Goal: Task Accomplishment & Management: Complete application form

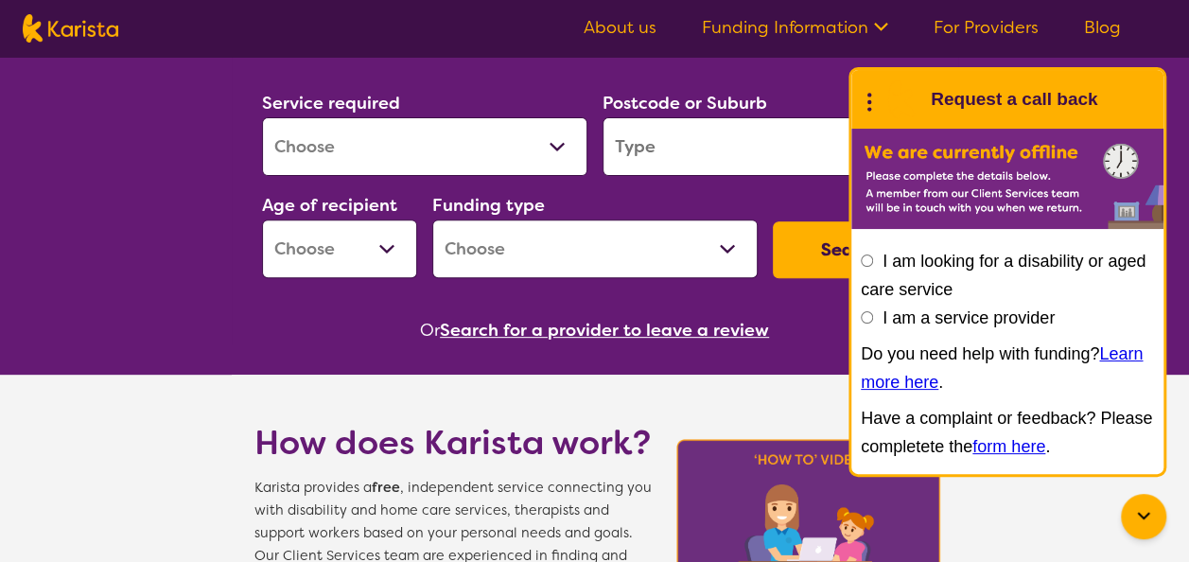
scroll to position [238, 0]
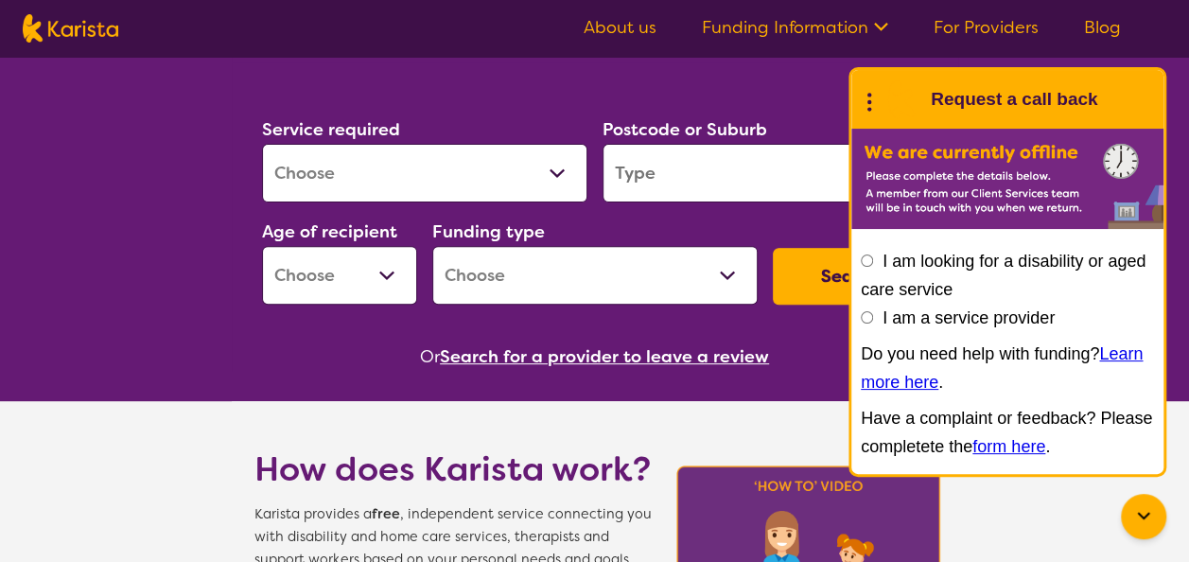
click at [537, 171] on select "Allied Health Assistant Assessment ([MEDICAL_DATA] or [MEDICAL_DATA]) Behaviour…" at bounding box center [424, 173] width 325 height 59
select select "[MEDICAL_DATA]"
click at [262, 144] on select "Allied Health Assistant Assessment ([MEDICAL_DATA] or [MEDICAL_DATA]) Behaviour…" at bounding box center [424, 173] width 325 height 59
click at [691, 159] on input "search" at bounding box center [764, 173] width 325 height 59
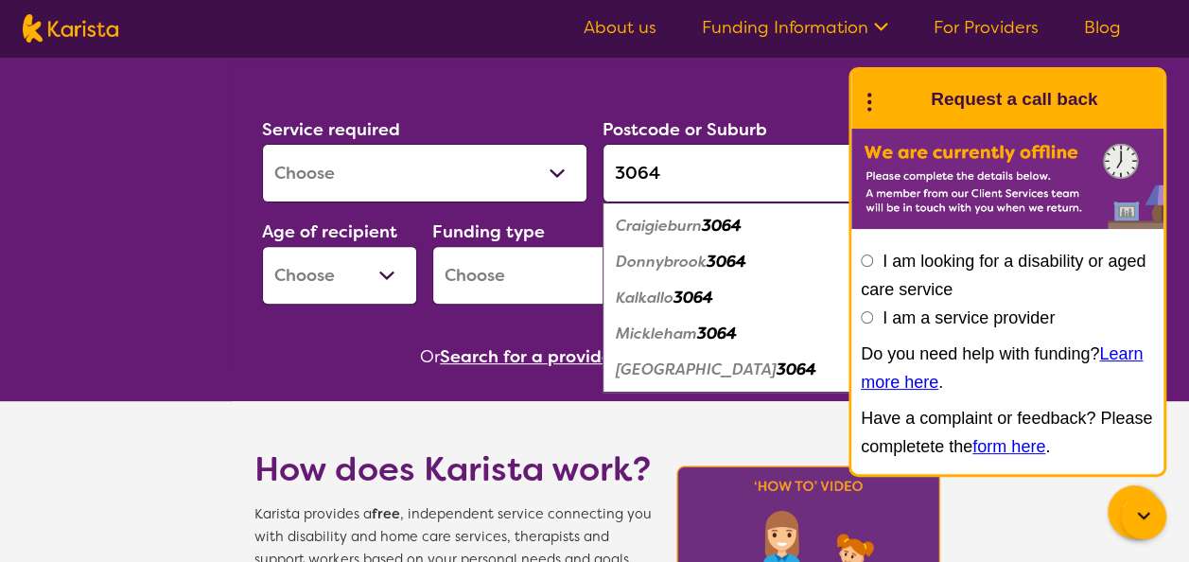
type input "3064"
click at [687, 223] on em "Craigieburn" at bounding box center [659, 226] width 86 height 20
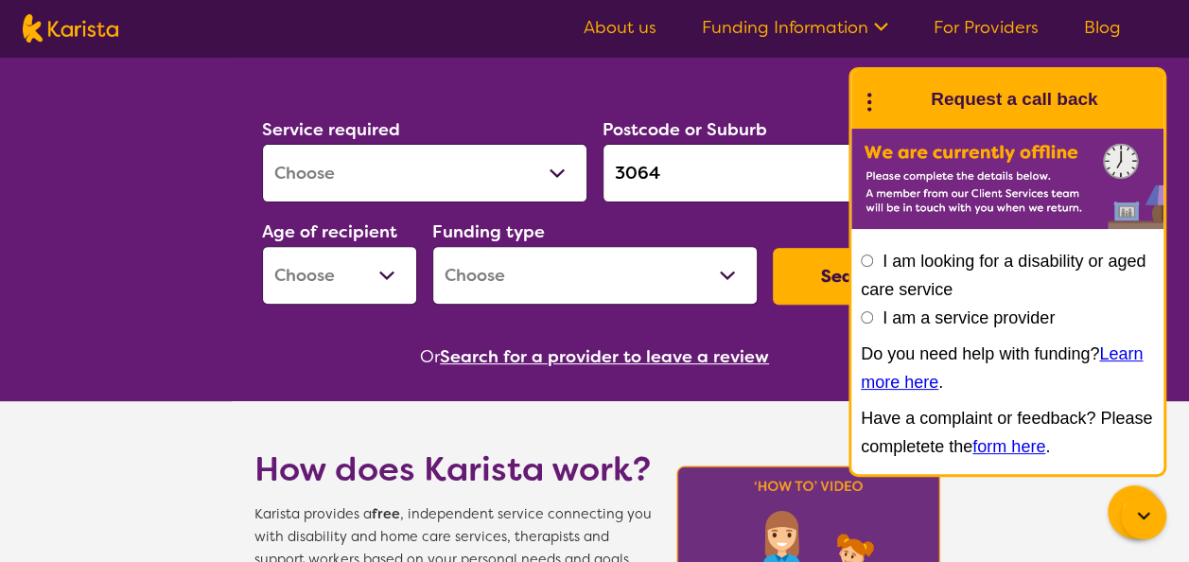
click at [366, 288] on select "Early Childhood - 0 to 9 Child - 10 to 11 Adolescent - 12 to 17 Adult - 18 to 6…" at bounding box center [339, 275] width 155 height 59
select select "EC"
click at [262, 246] on select "Early Childhood - 0 to 9 Child - 10 to 11 Adolescent - 12 to 17 Adult - 18 to 6…" at bounding box center [339, 275] width 155 height 59
click at [653, 266] on select "Home Care Package (HCP) National Disability Insurance Scheme (NDIS) I don't know" at bounding box center [594, 275] width 325 height 59
select select "NDIS"
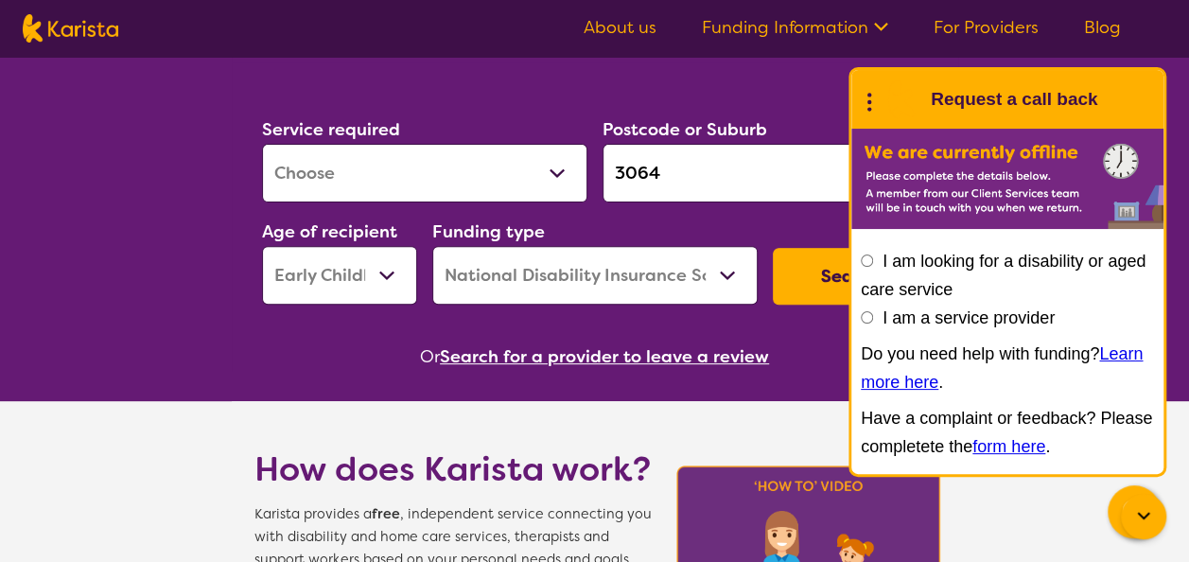
click at [432, 246] on select "Home Care Package (HCP) National Disability Insurance Scheme (NDIS) I don't know" at bounding box center [594, 275] width 325 height 59
click at [817, 283] on button "Search" at bounding box center [850, 276] width 155 height 57
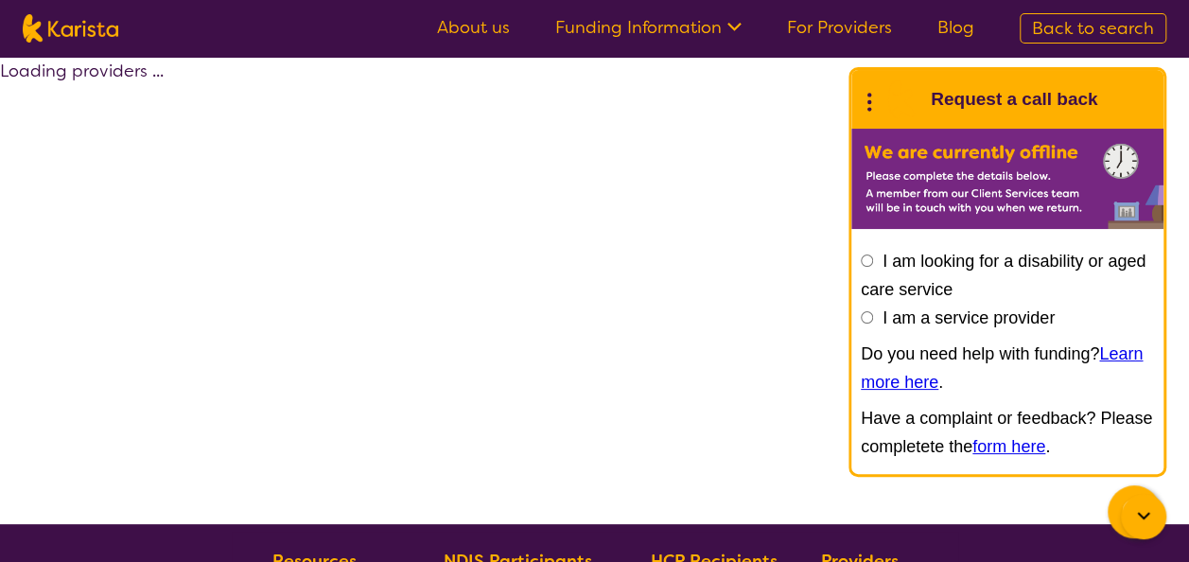
select select "by_score"
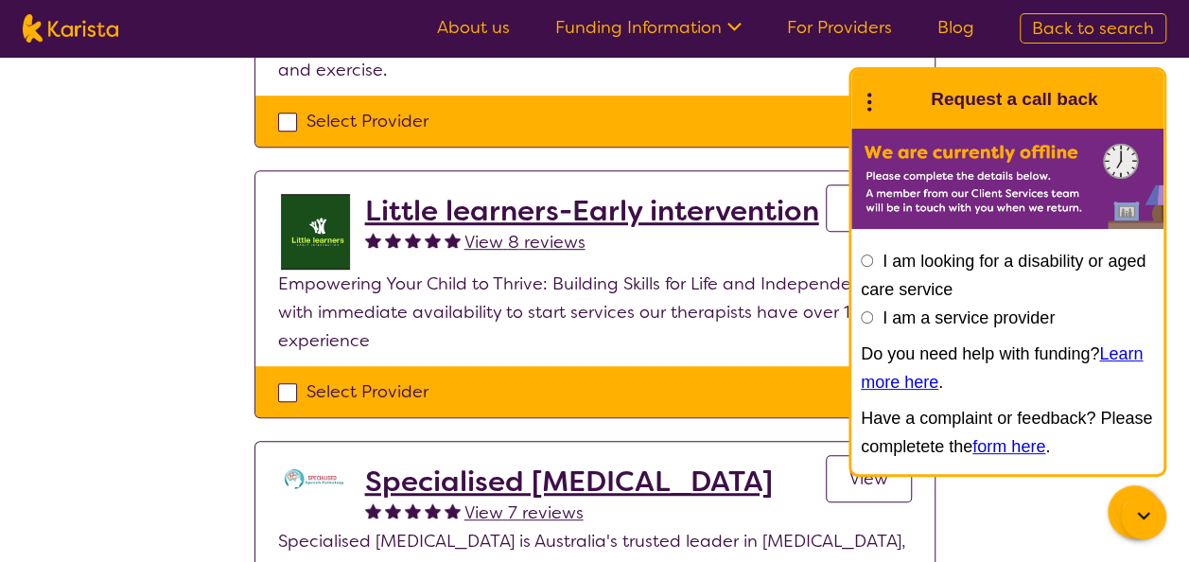
scroll to position [362, 0]
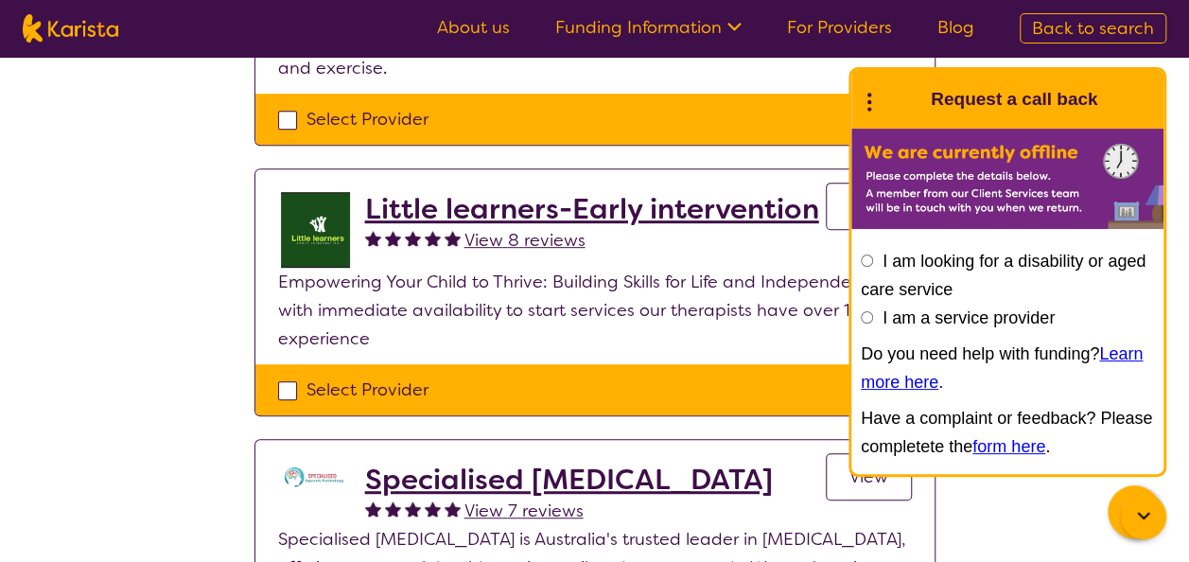
click at [562, 213] on h2 "Little learners-Early intervention" at bounding box center [592, 209] width 454 height 34
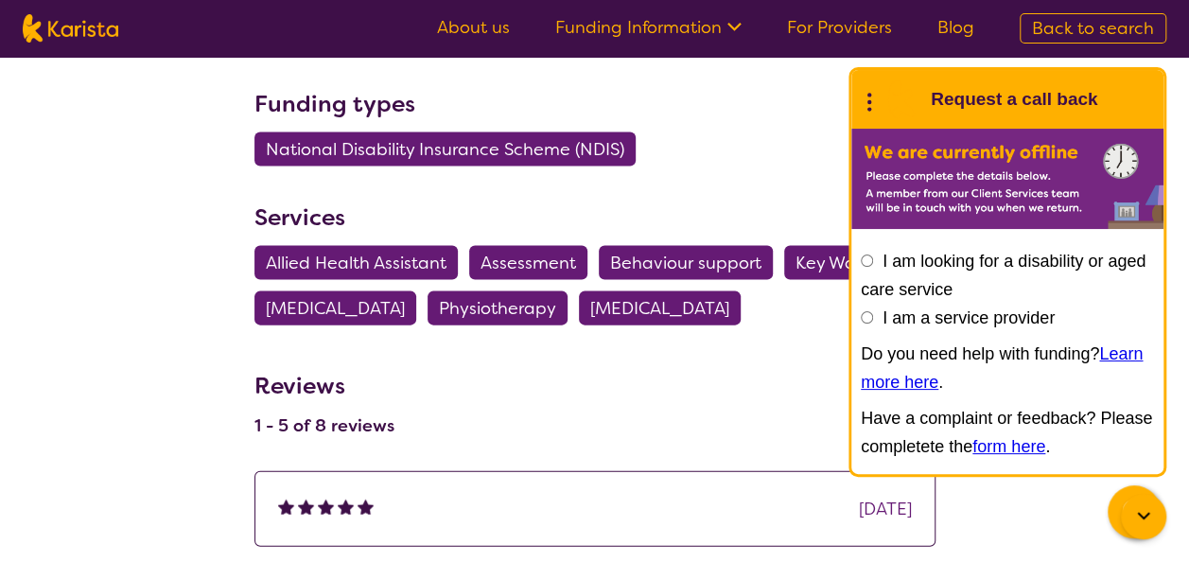
scroll to position [1915, 0]
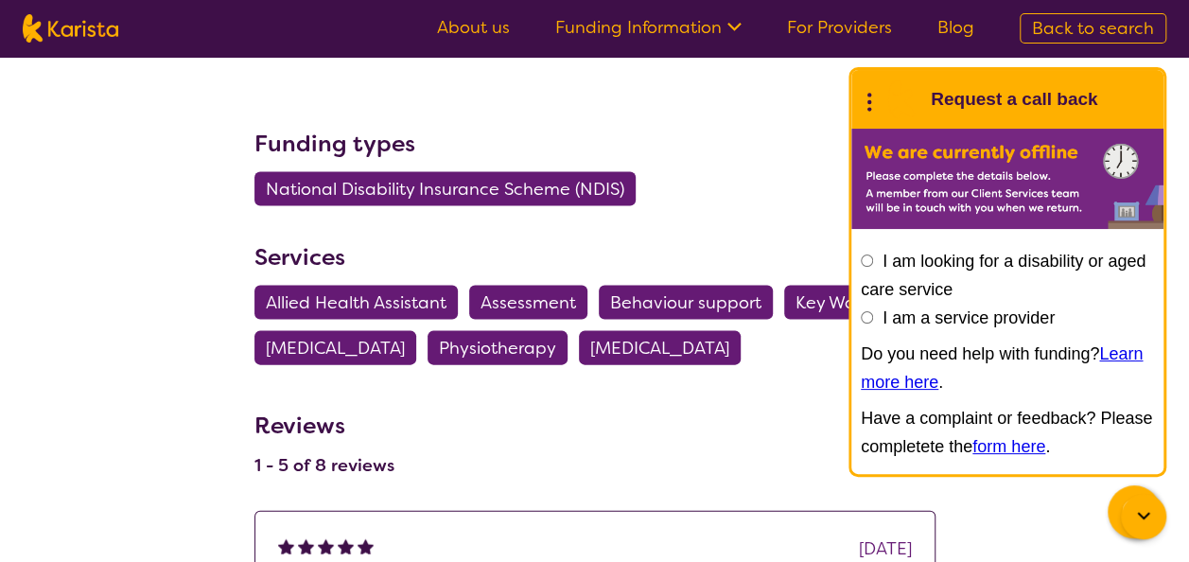
scroll to position [1832, 0]
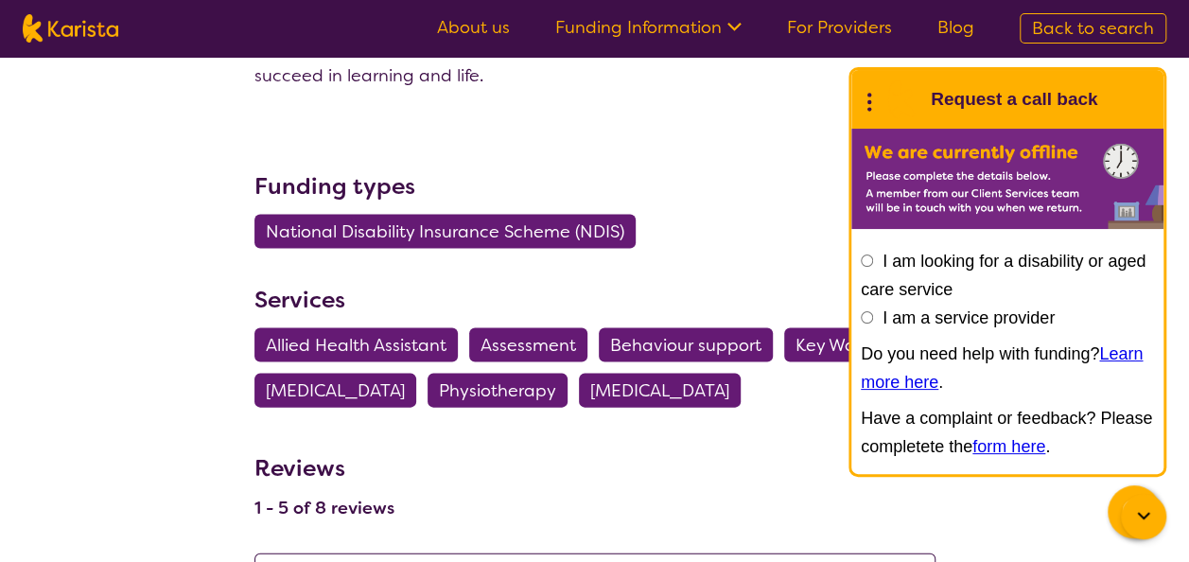
click at [687, 374] on span "[MEDICAL_DATA]" at bounding box center [659, 391] width 139 height 34
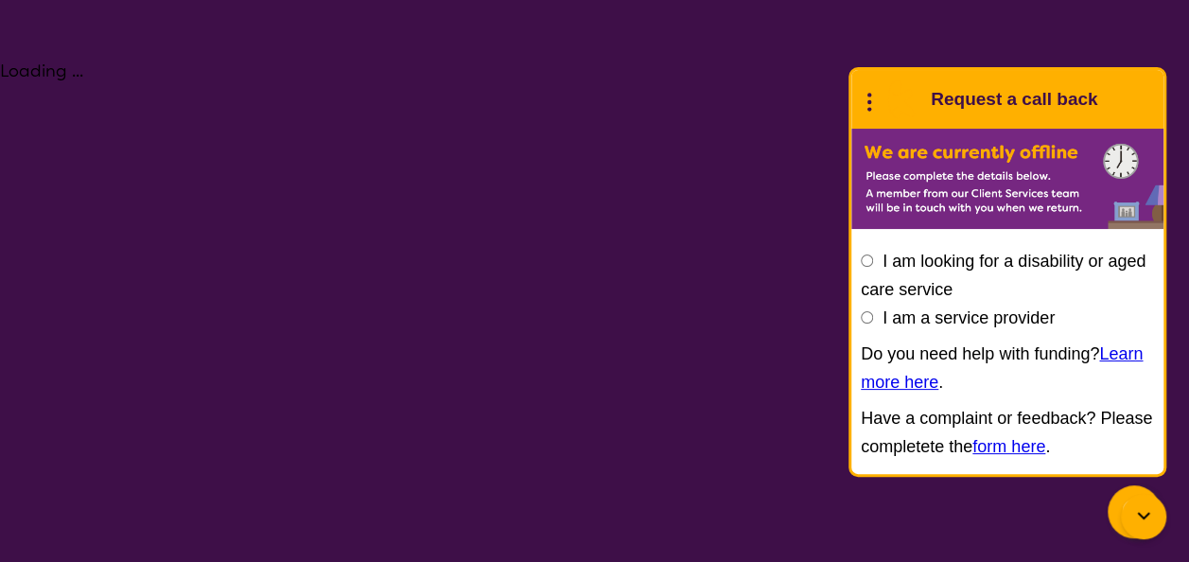
select select "[MEDICAL_DATA]"
select select "EC"
select select "NDIS"
select select "[MEDICAL_DATA]"
select select "EC"
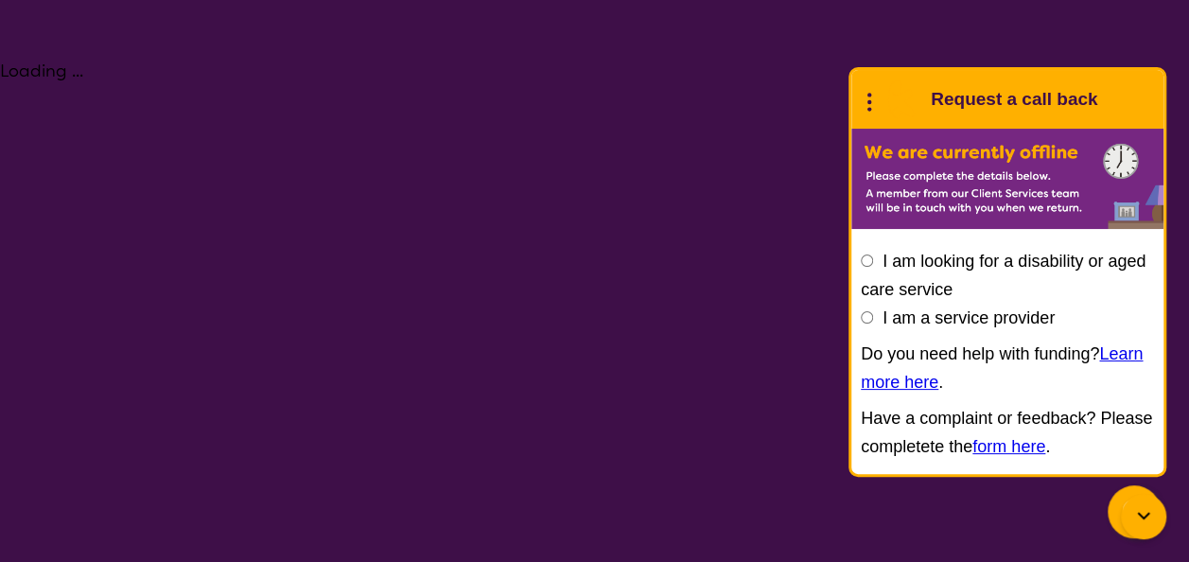
select select "NDIS"
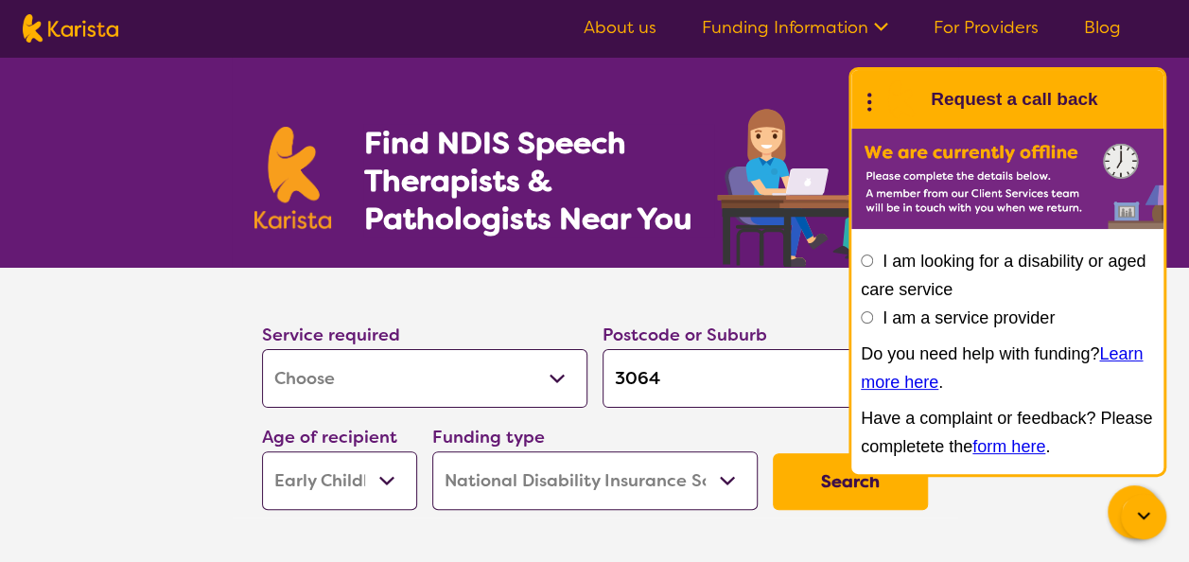
click at [1147, 512] on icon at bounding box center [1143, 516] width 23 height 23
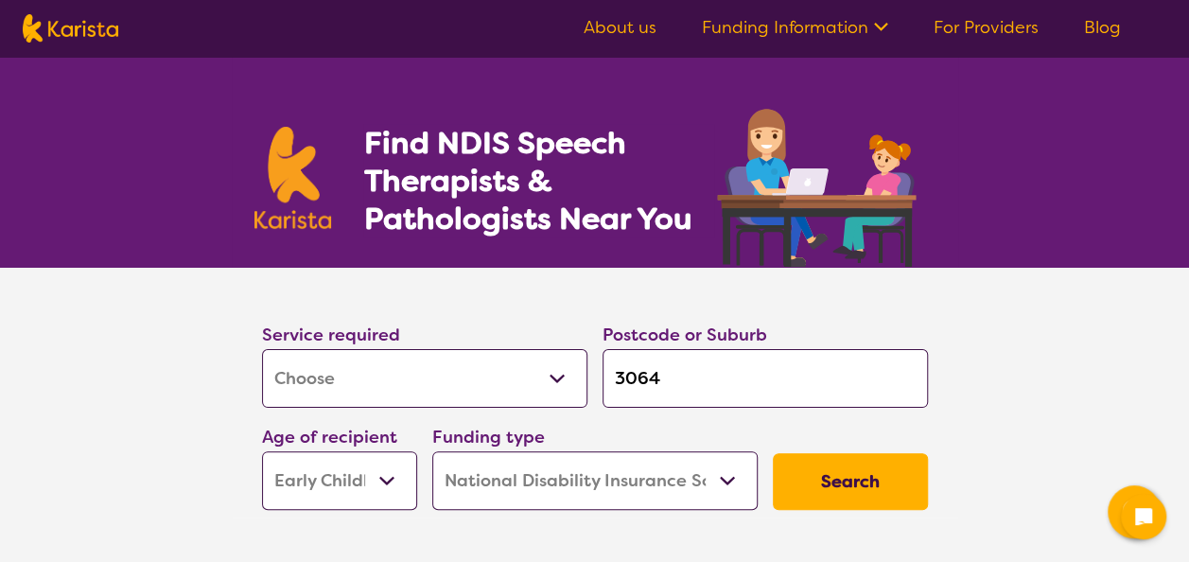
click at [390, 475] on select "Early Childhood - 0 to 9 Child - 10 to 11 Adolescent - 12 to 17 Adult - 18 to 6…" at bounding box center [339, 480] width 155 height 59
click at [829, 472] on button "Search" at bounding box center [850, 481] width 155 height 57
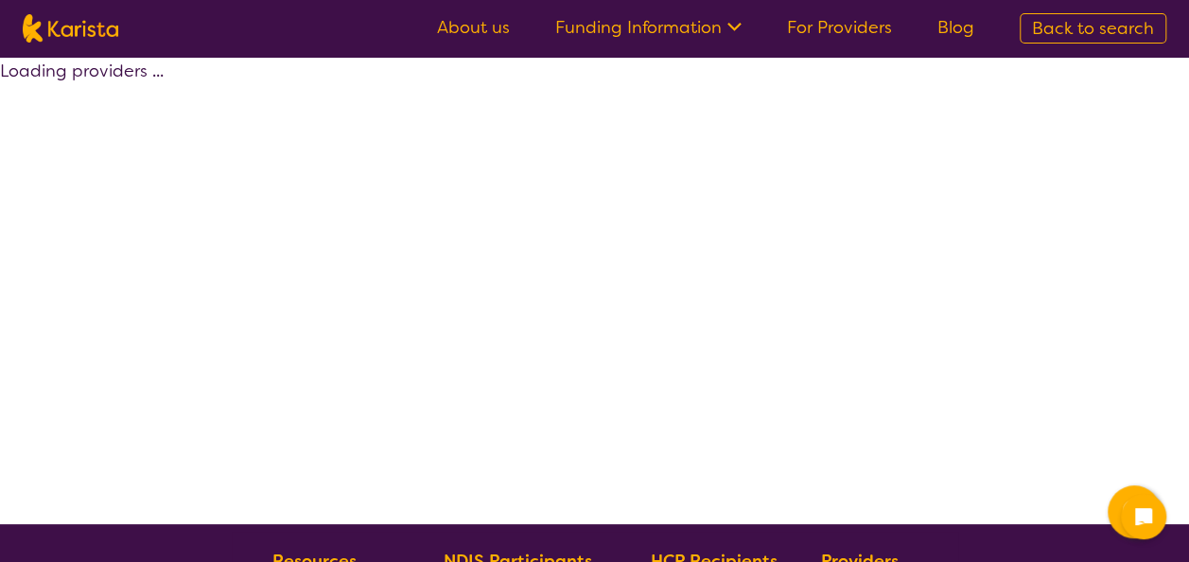
select select "by_score"
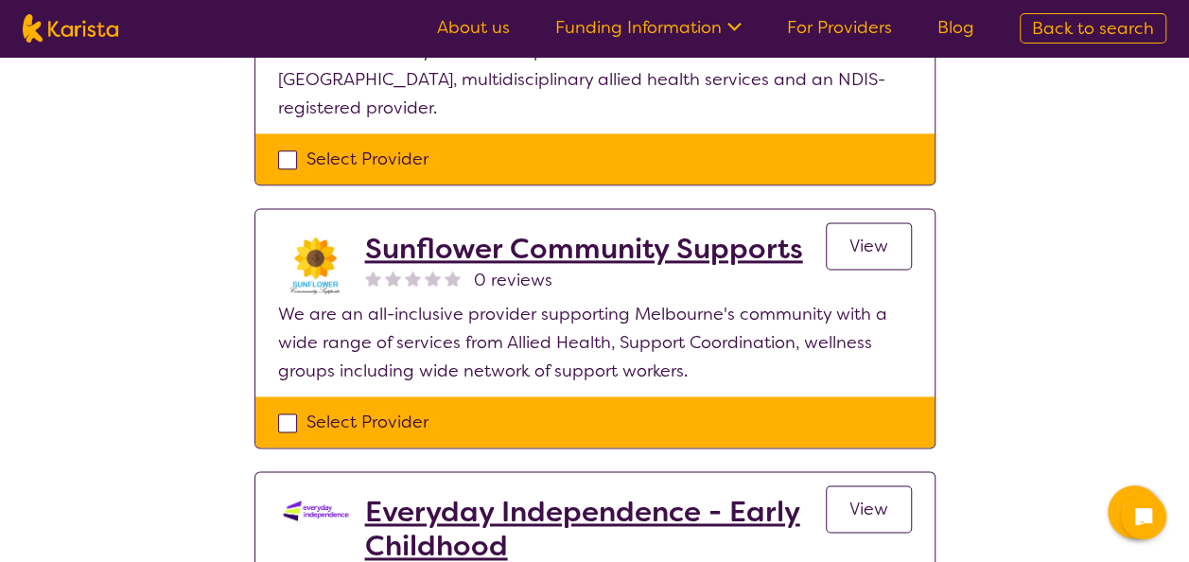
scroll to position [1143, 0]
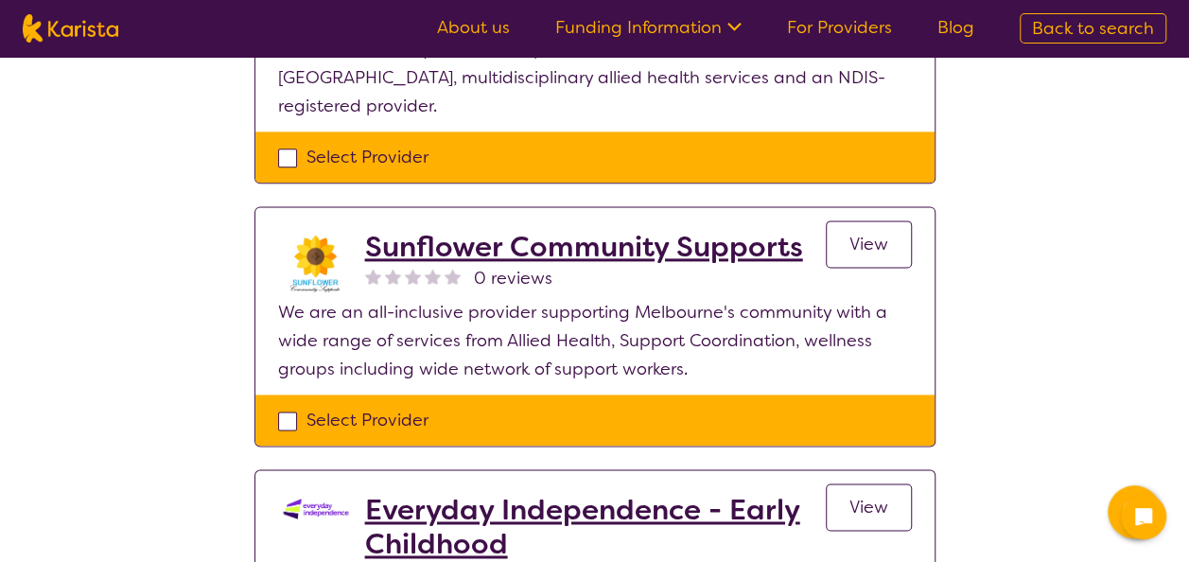
click at [889, 220] on link "View" at bounding box center [869, 243] width 86 height 47
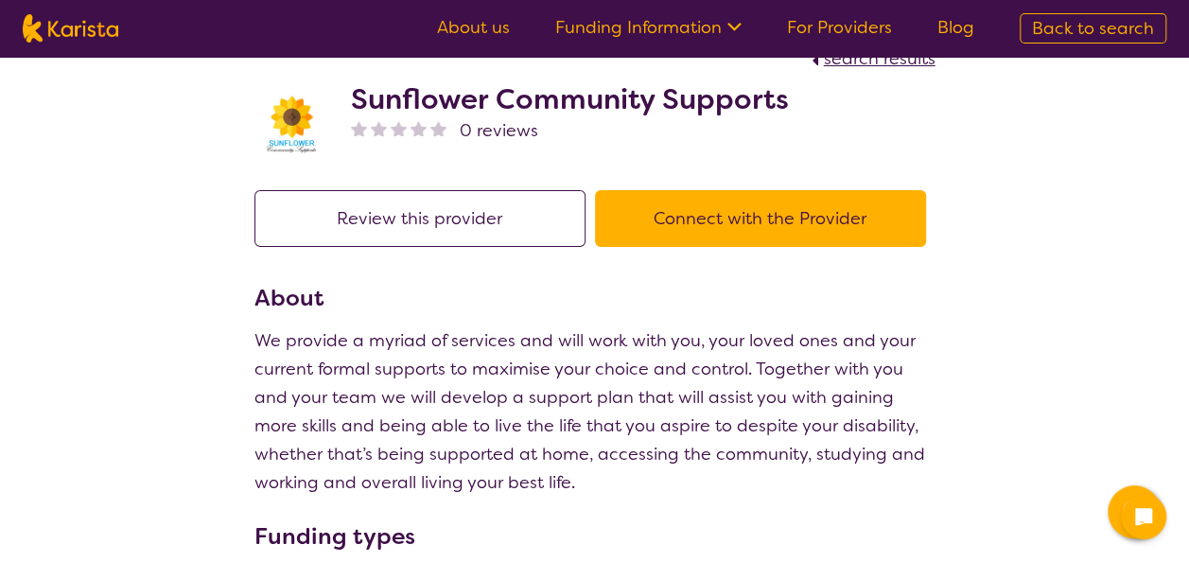
scroll to position [25, 0]
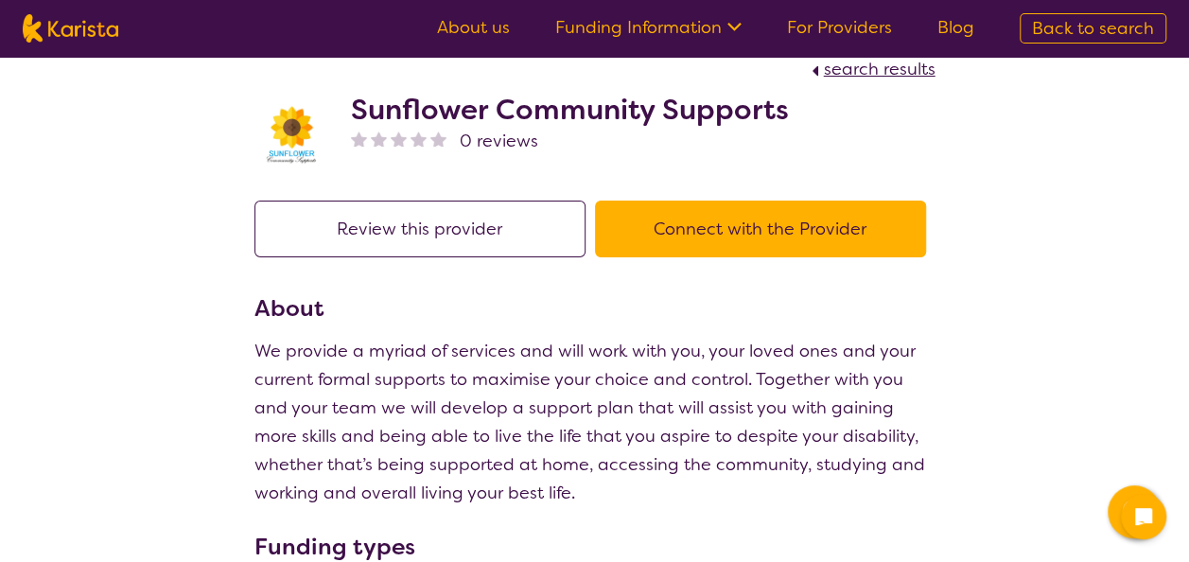
click at [734, 246] on button "Connect with the Provider" at bounding box center [760, 228] width 331 height 57
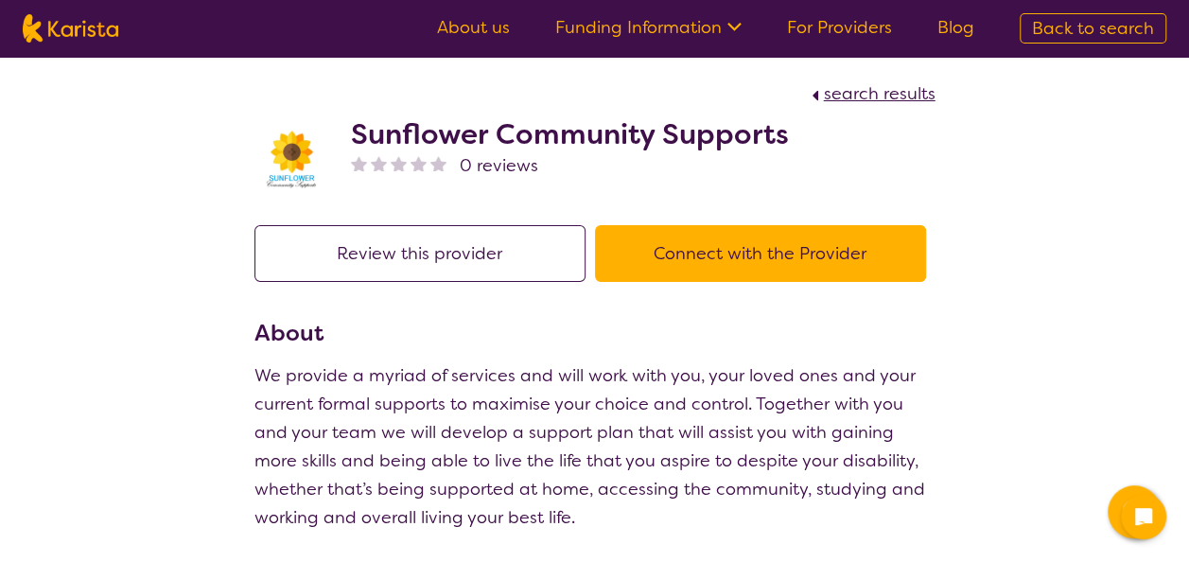
scroll to position [1143, 0]
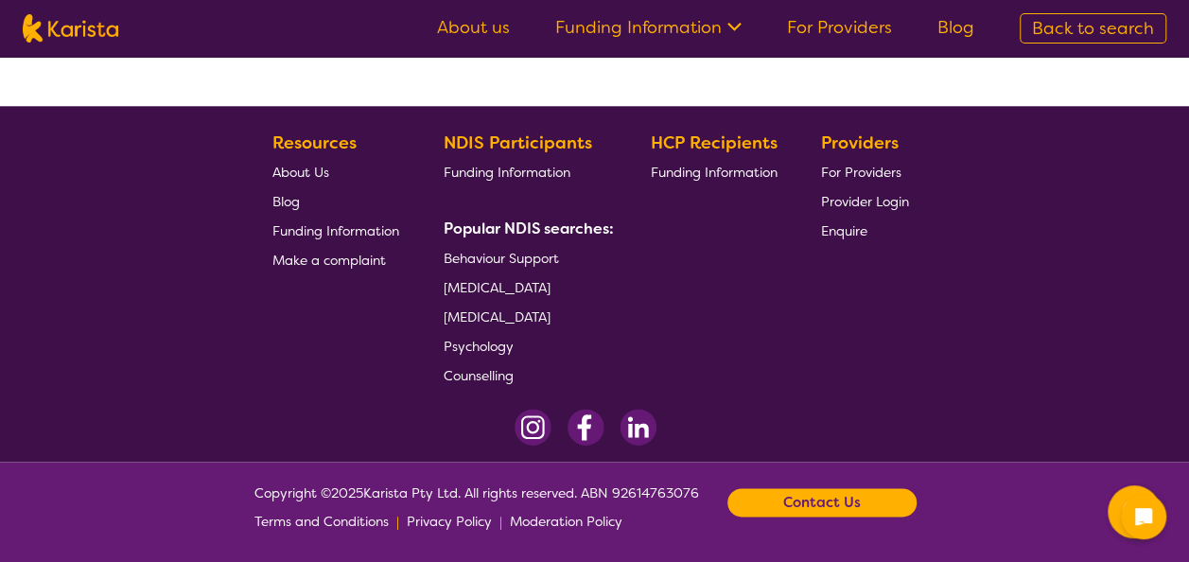
select select "by_score"
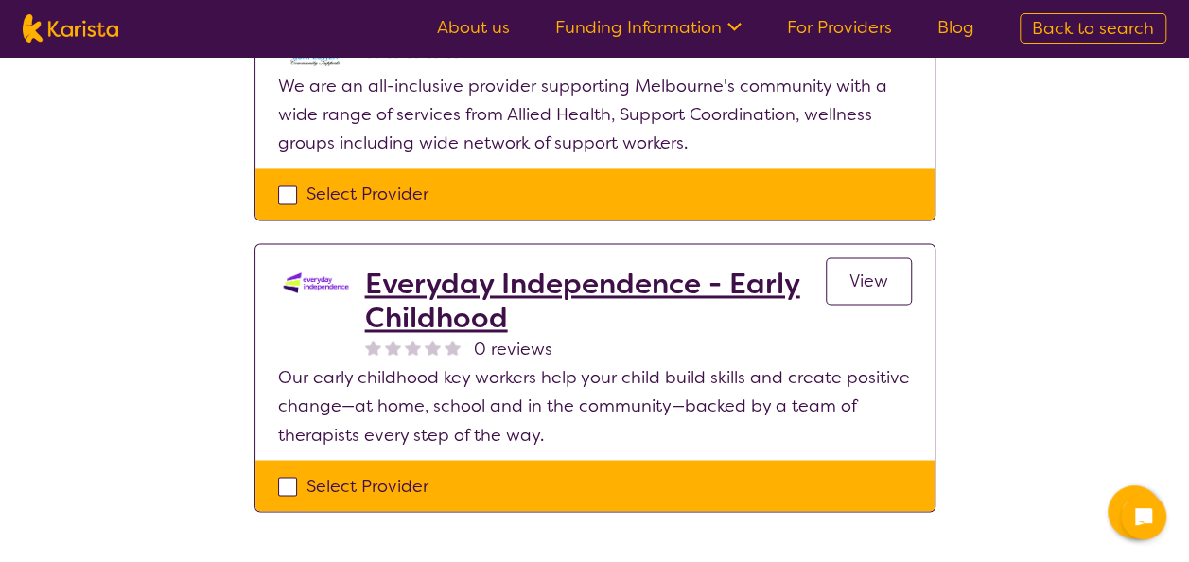
scroll to position [1370, 0]
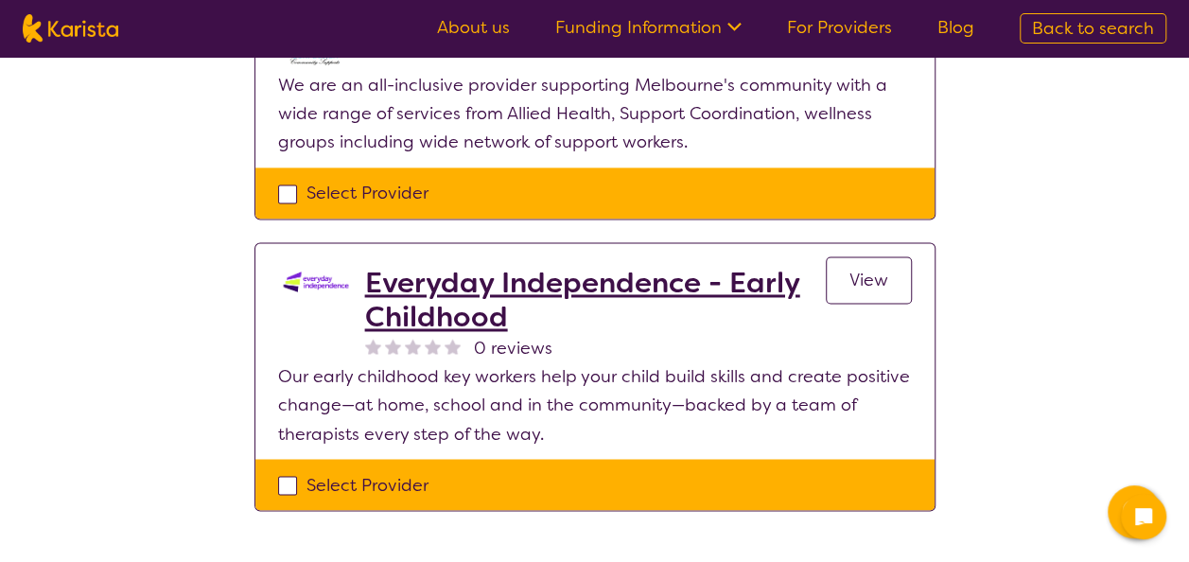
click at [427, 266] on h2 "Everyday Independence - Early Childhood" at bounding box center [595, 300] width 461 height 68
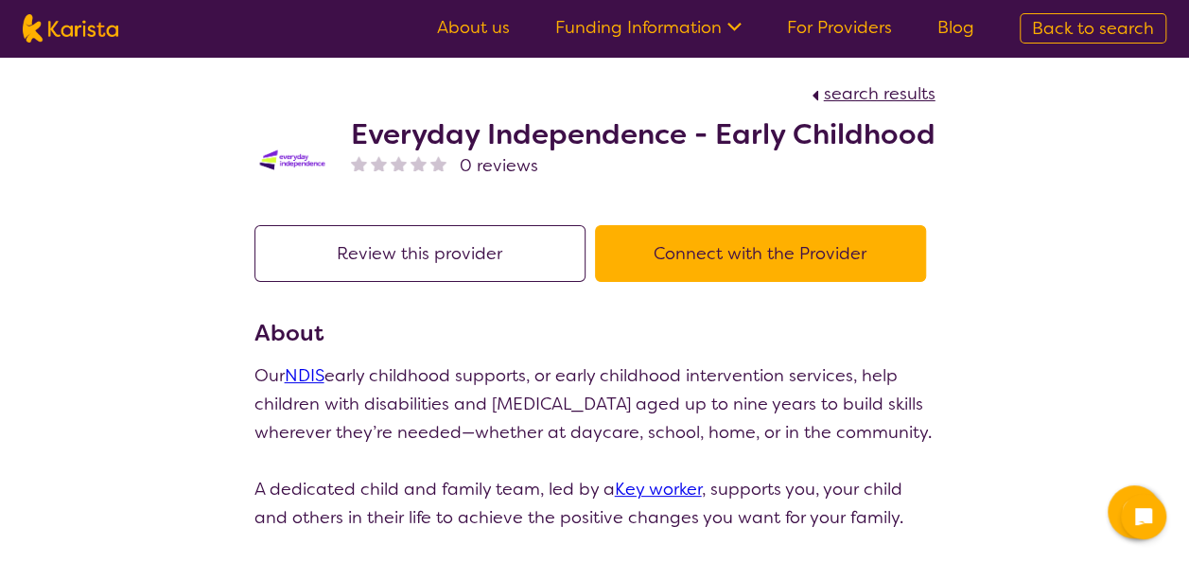
scroll to position [1370, 0]
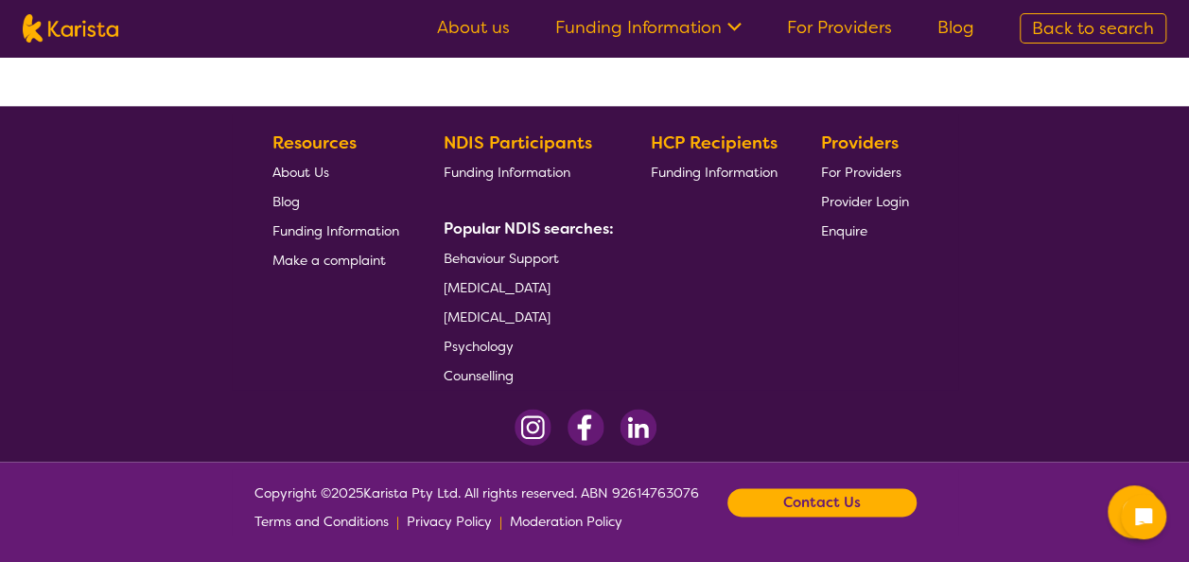
select select "by_score"
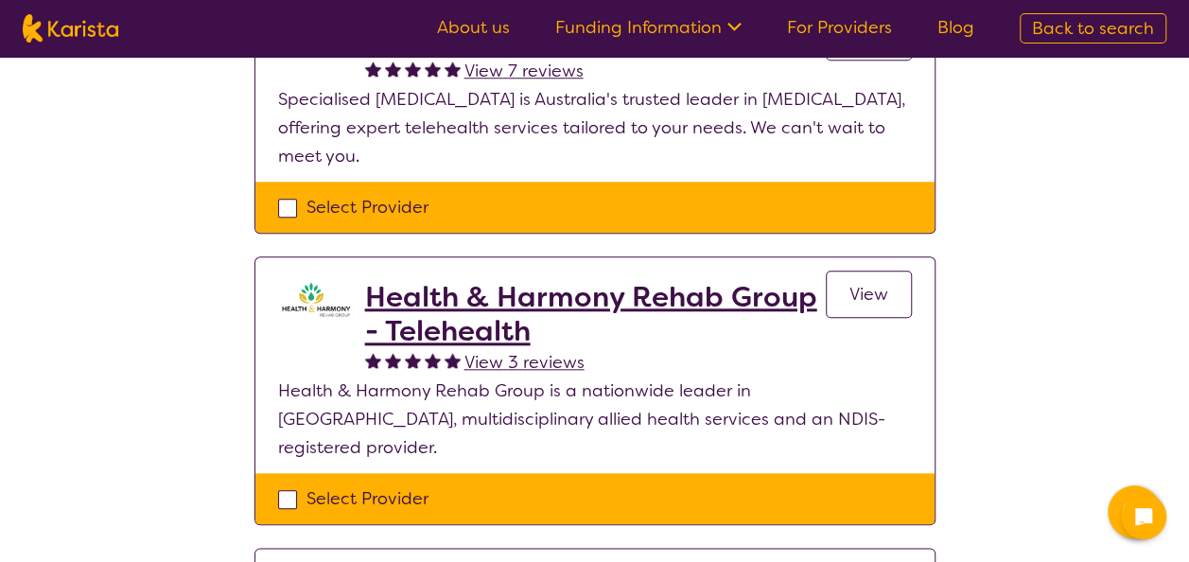
scroll to position [794, 0]
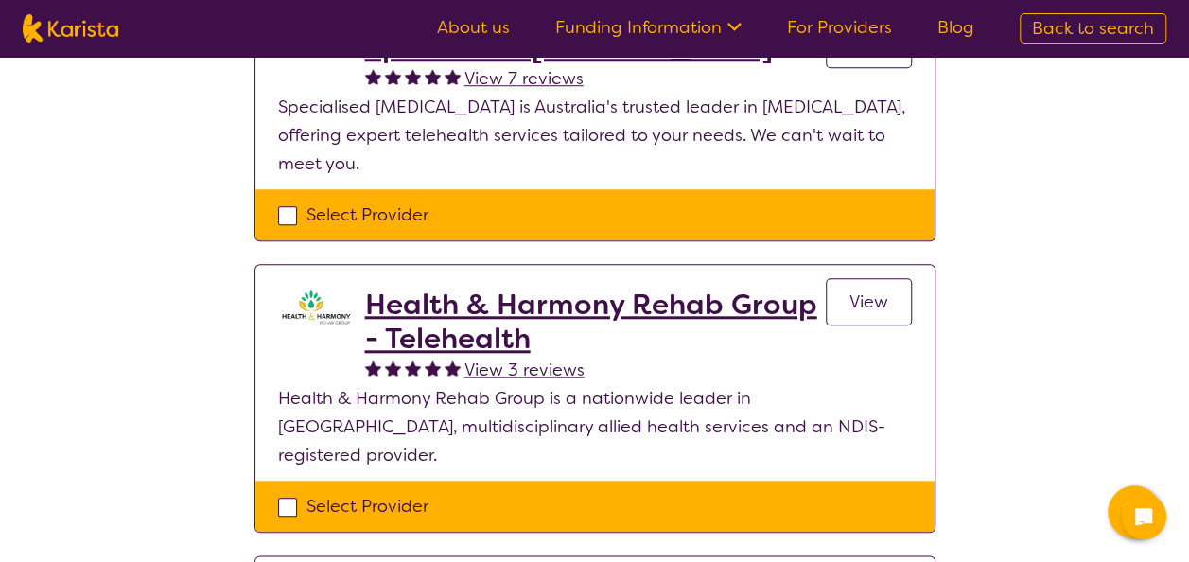
click at [461, 312] on h2 "Health & Harmony Rehab Group - Telehealth" at bounding box center [595, 321] width 461 height 68
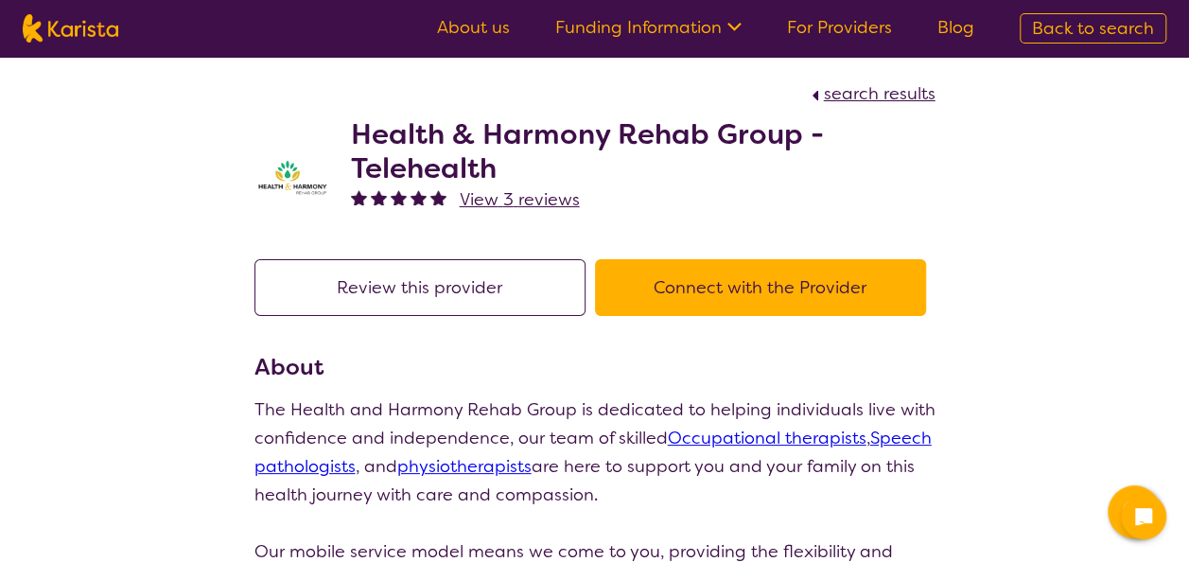
click at [680, 286] on button "Connect with the Provider" at bounding box center [760, 287] width 331 height 57
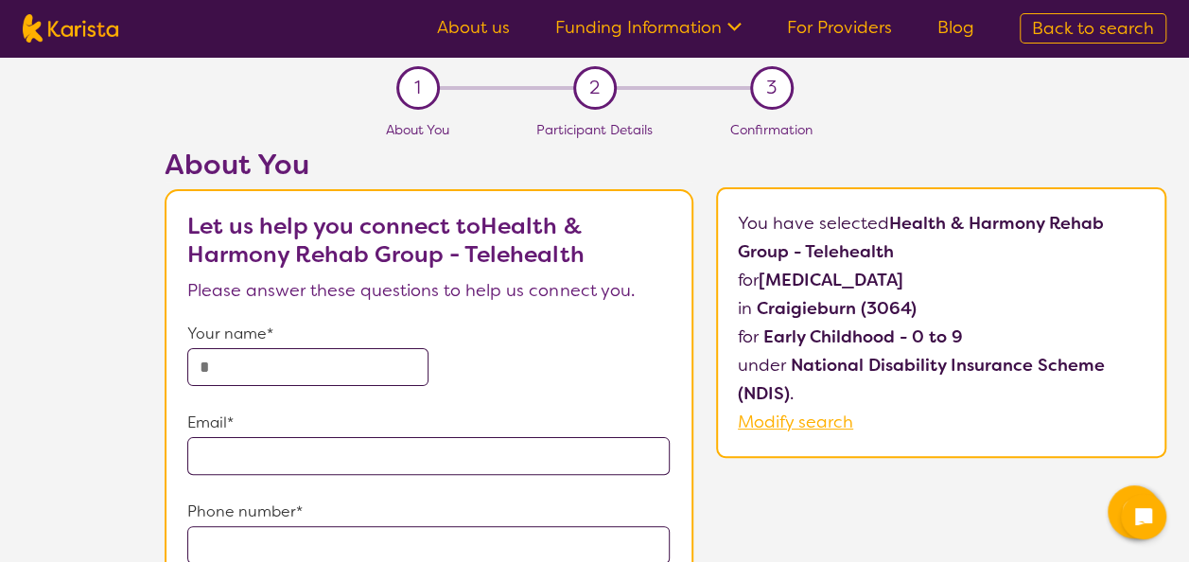
click at [307, 369] on input "text" at bounding box center [307, 367] width 241 height 38
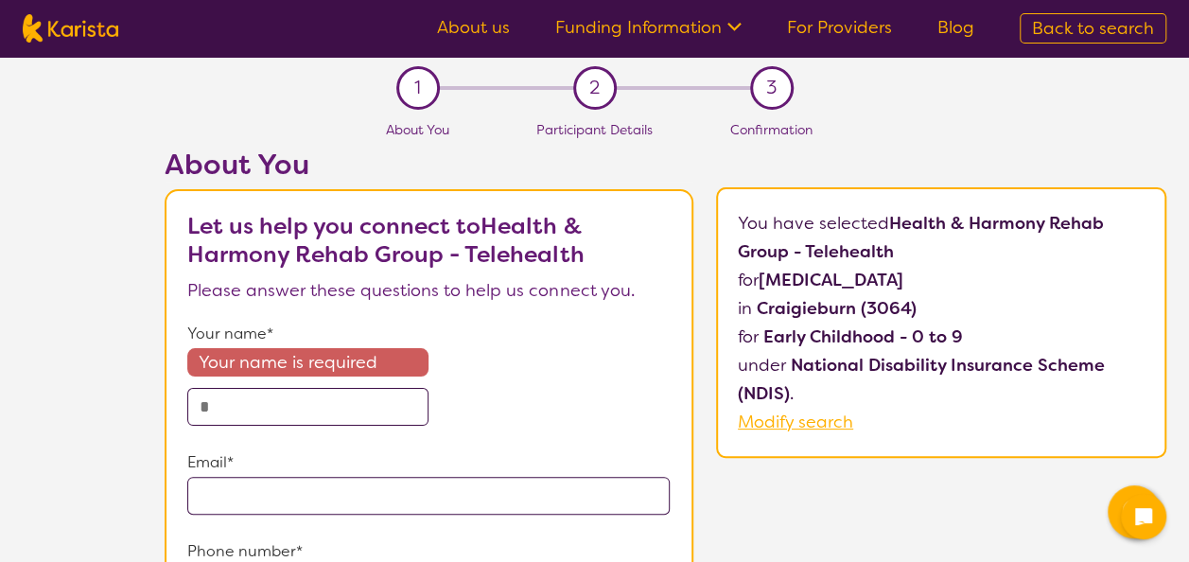
click at [477, 392] on form "Your name* Your name is required Email* Phone number* I agree to the Karista Te…" at bounding box center [428, 556] width 482 height 472
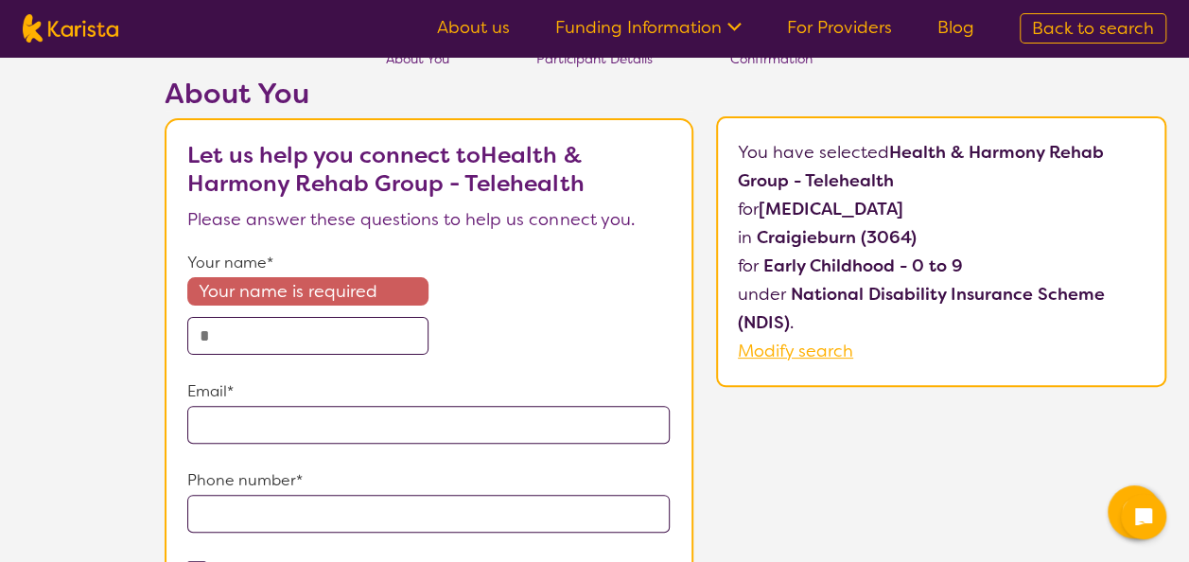
scroll to position [72, 0]
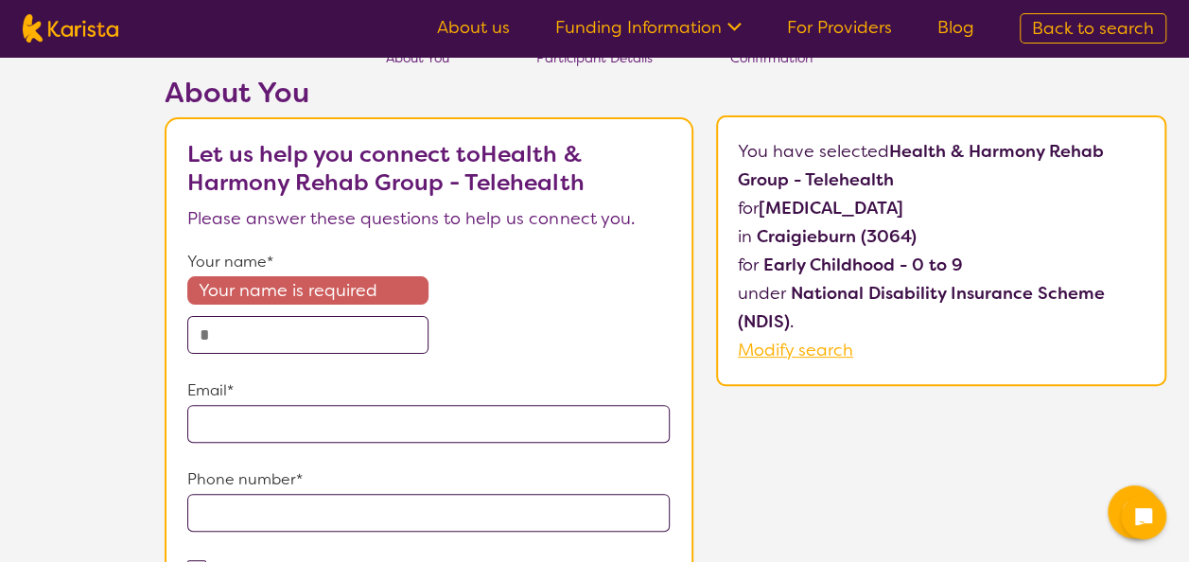
click at [326, 326] on input "text" at bounding box center [307, 335] width 241 height 38
type input "**********"
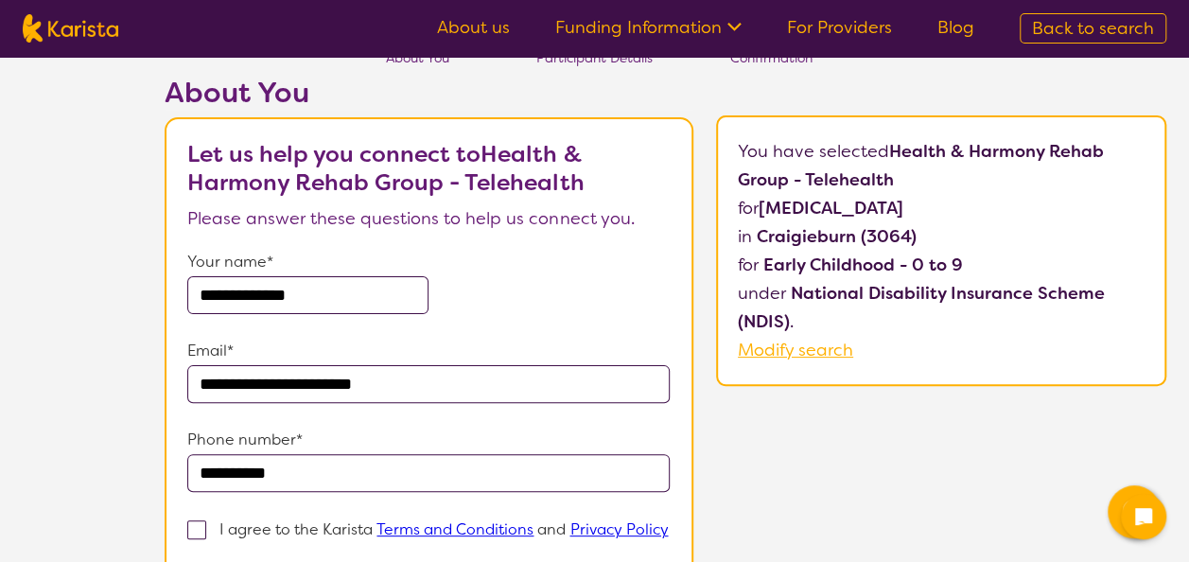
type input "**********"
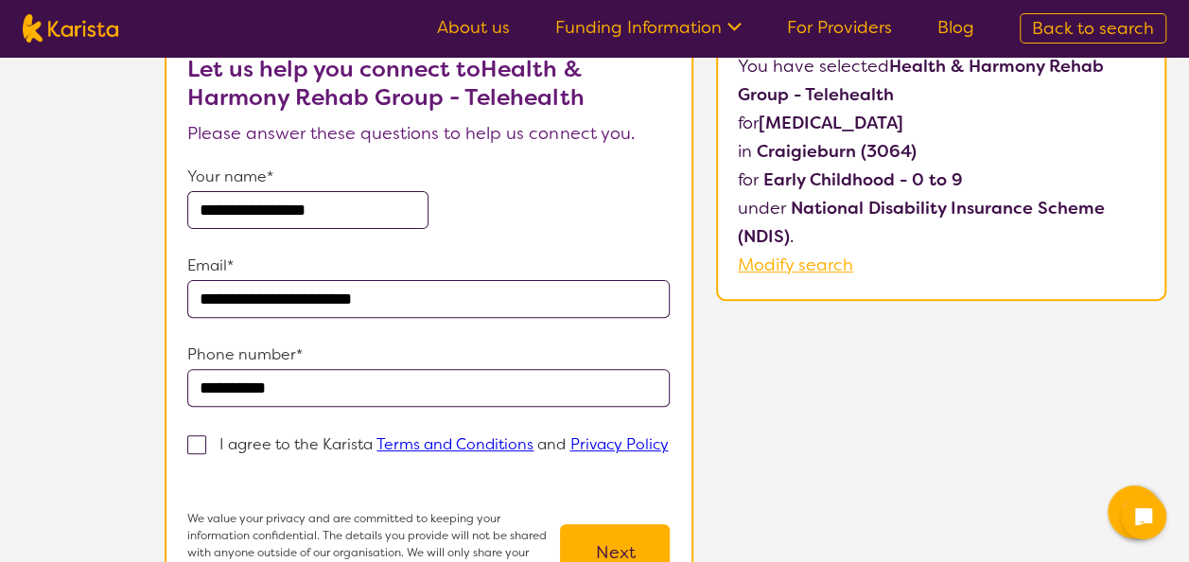
scroll to position [159, 0]
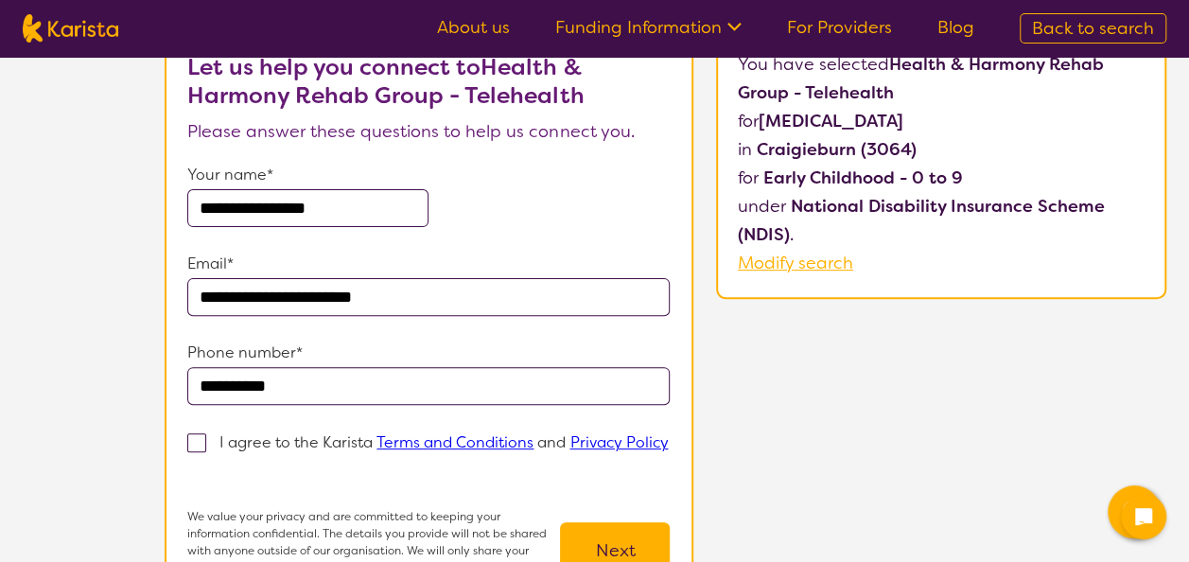
click at [324, 390] on input "**********" at bounding box center [428, 386] width 482 height 38
type input "**********"
click at [499, 341] on p "Phone number*" at bounding box center [428, 353] width 482 height 28
click at [200, 441] on span at bounding box center [196, 442] width 19 height 19
click at [200, 464] on input "I agree to the Karista Terms and Conditions and Privacy Policy" at bounding box center [193, 470] width 12 height 12
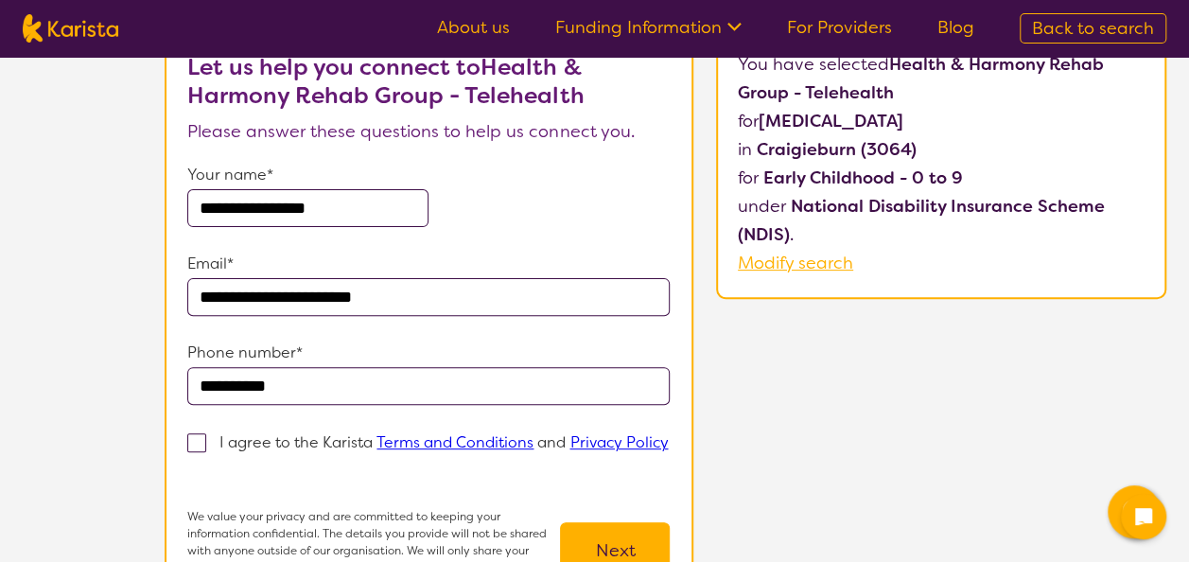
checkbox input "true"
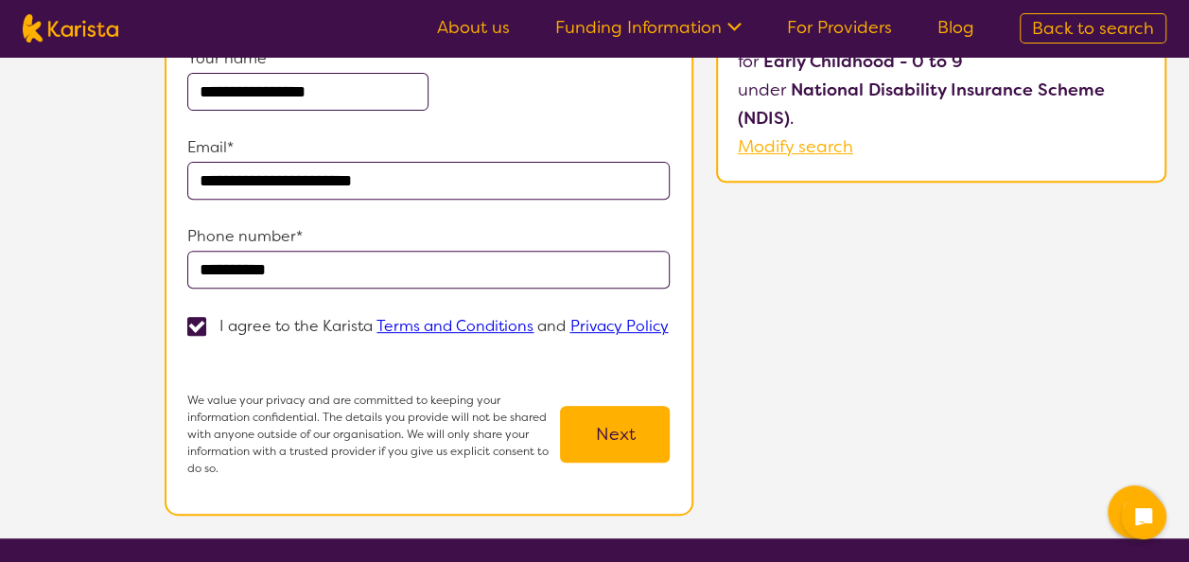
scroll to position [276, 0]
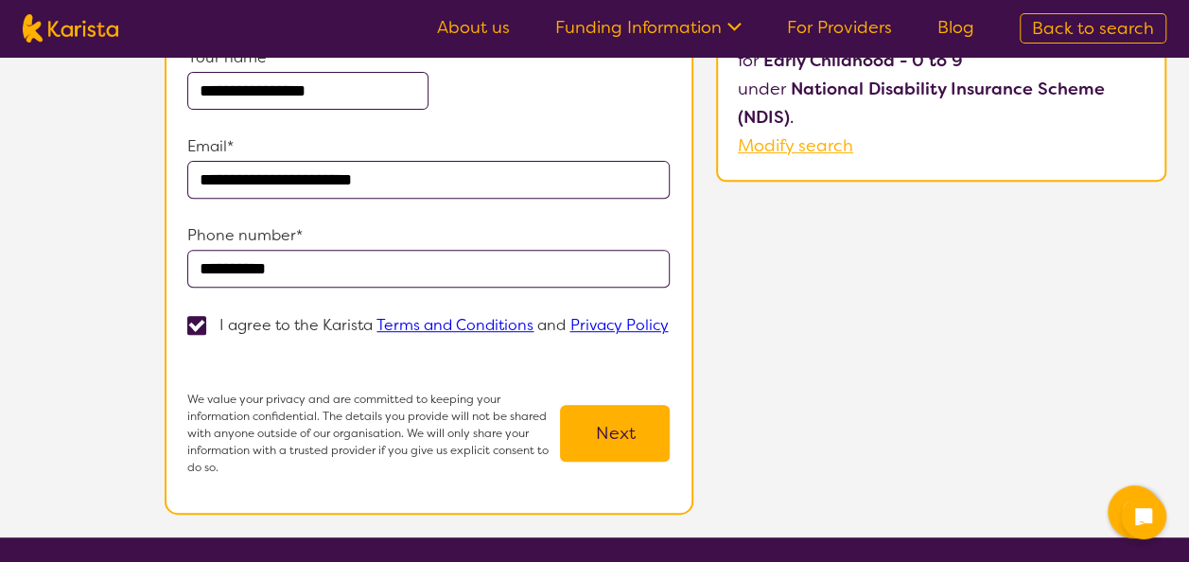
click at [614, 441] on button "Next" at bounding box center [615, 433] width 110 height 57
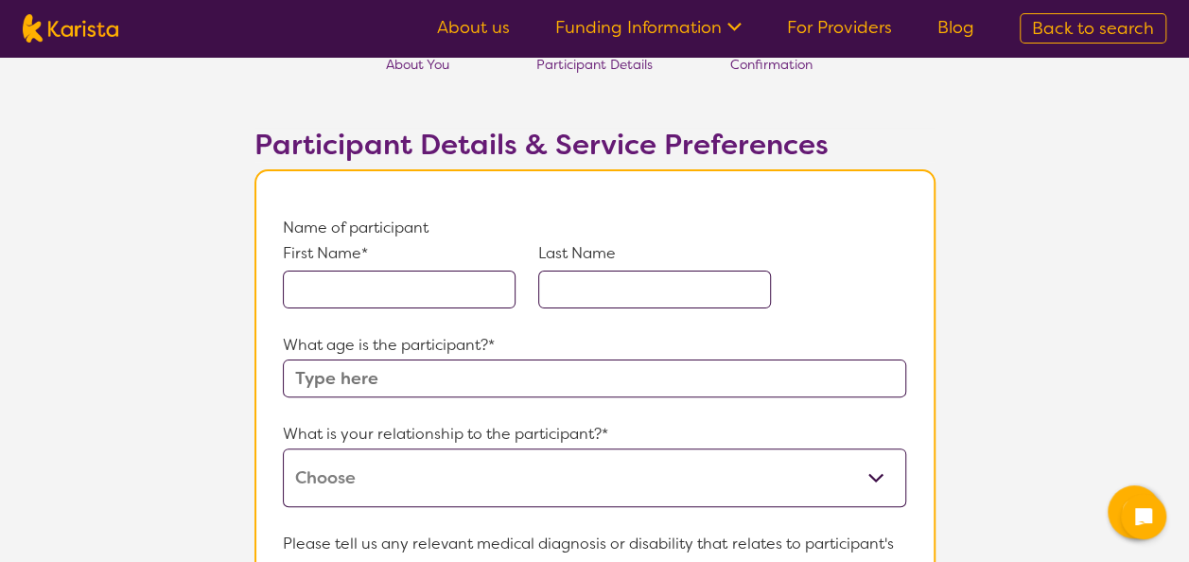
scroll to position [76, 0]
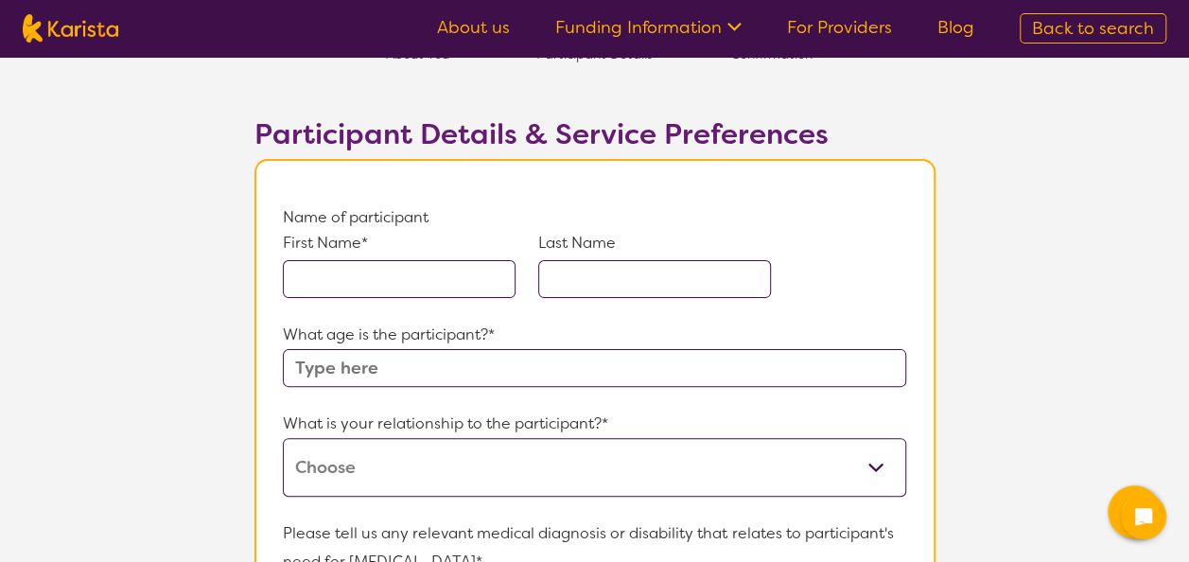
click at [407, 277] on input "text" at bounding box center [399, 279] width 233 height 38
type input "Akalkirat"
click at [656, 261] on input "text" at bounding box center [654, 279] width 233 height 38
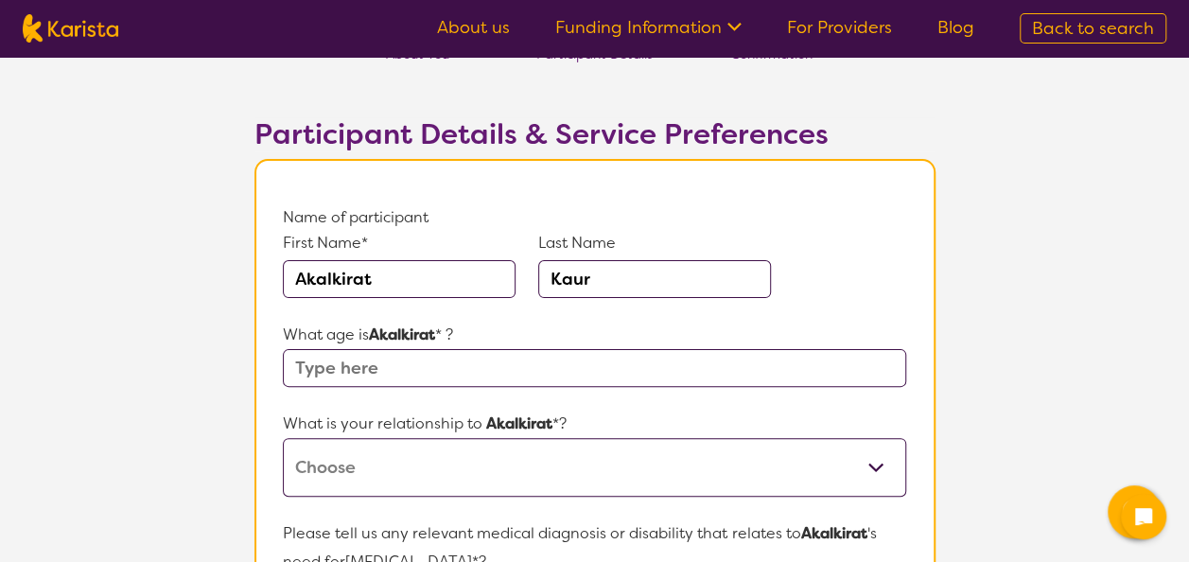
type input "Kaur"
click at [382, 361] on input "text" at bounding box center [594, 368] width 622 height 38
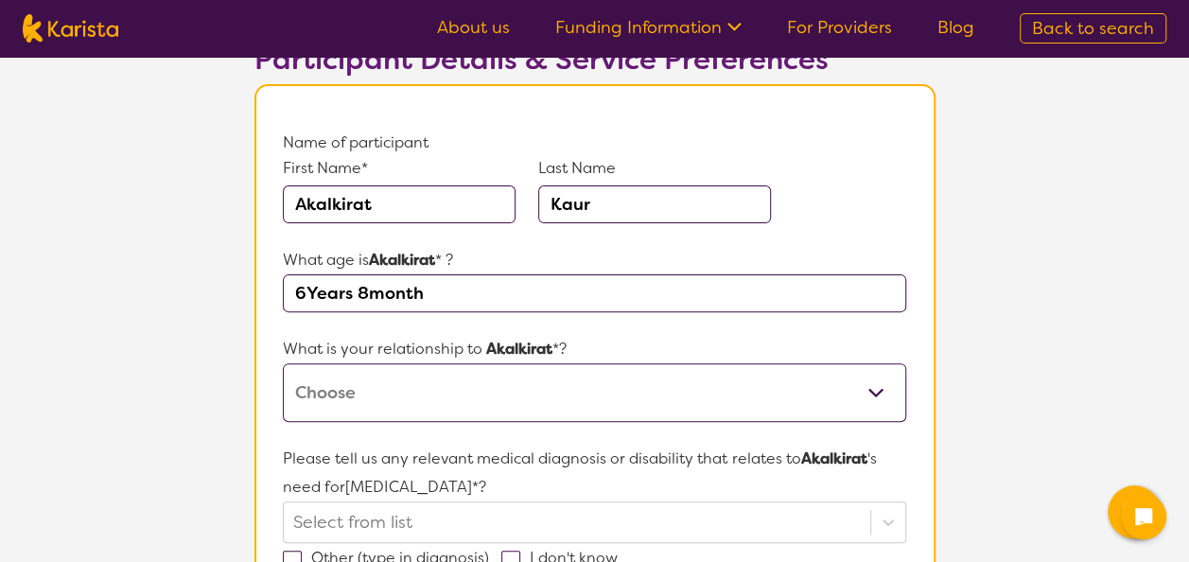
scroll to position [180, 0]
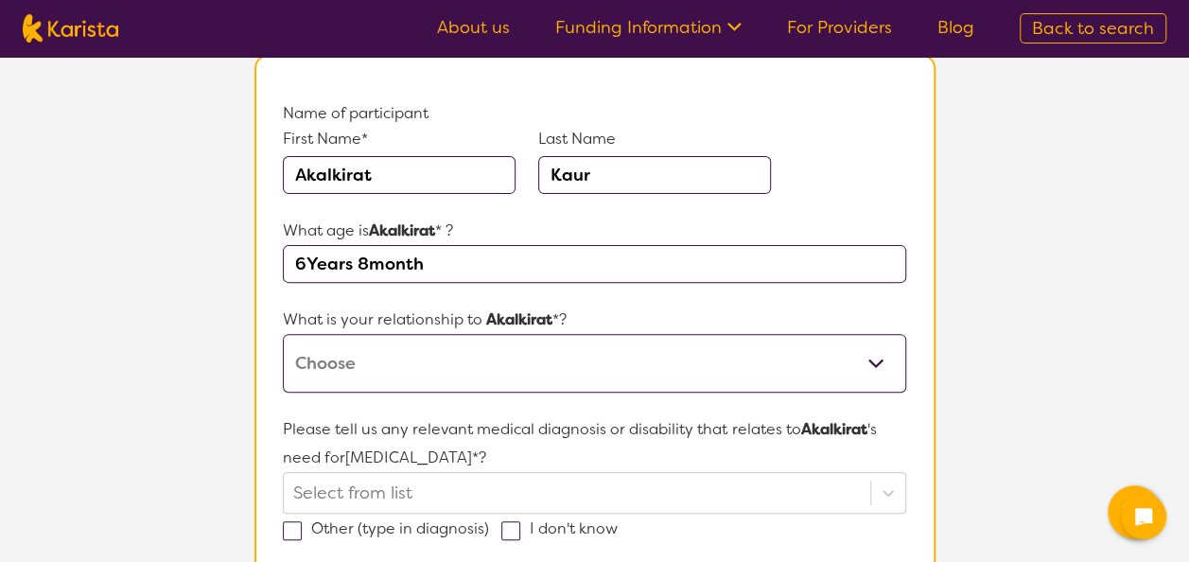
type input "6Years 8month"
click at [454, 361] on select "This request is for myself I am their parent I am their child I am their spouse…" at bounding box center [594, 363] width 622 height 59
select select "I am their carer"
click at [283, 334] on select "This request is for myself I am their parent I am their child I am their spouse…" at bounding box center [594, 363] width 622 height 59
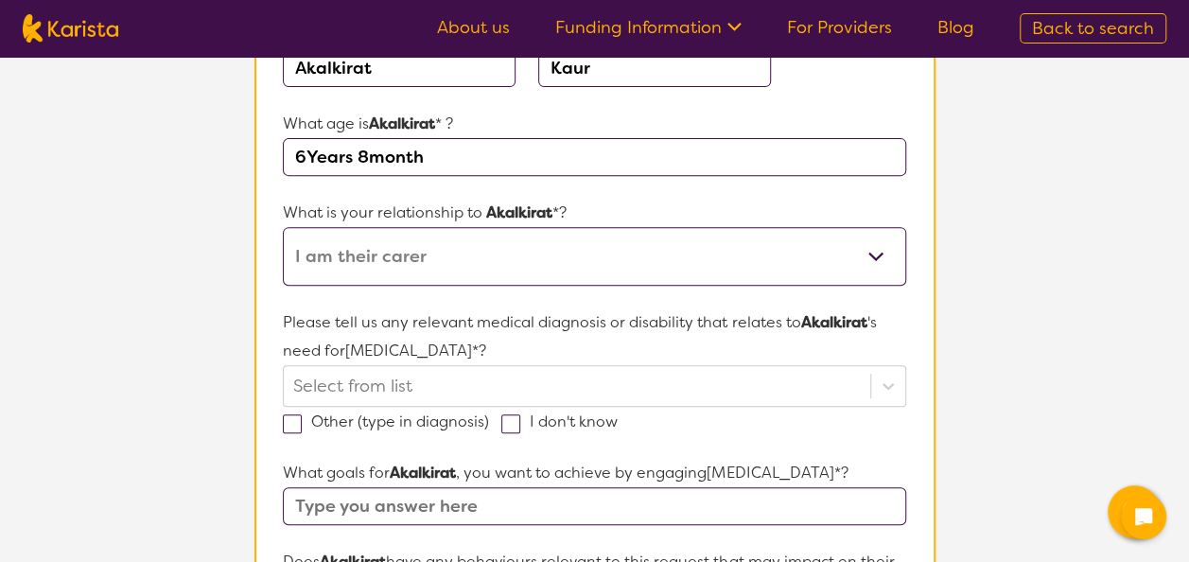
scroll to position [287, 0]
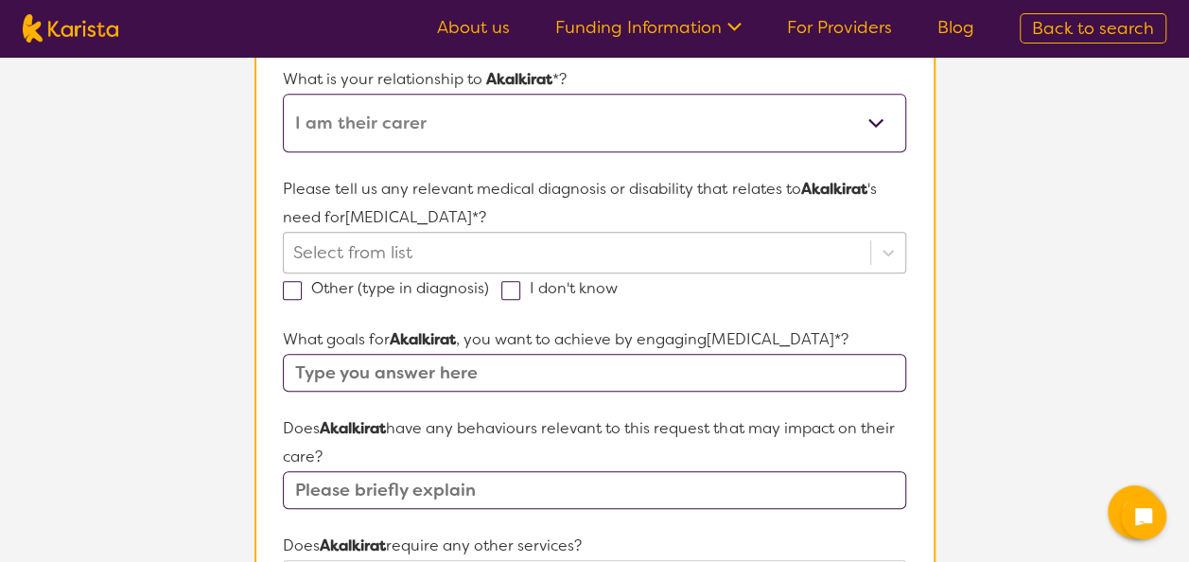
click at [422, 273] on div "Select from list" at bounding box center [594, 253] width 622 height 42
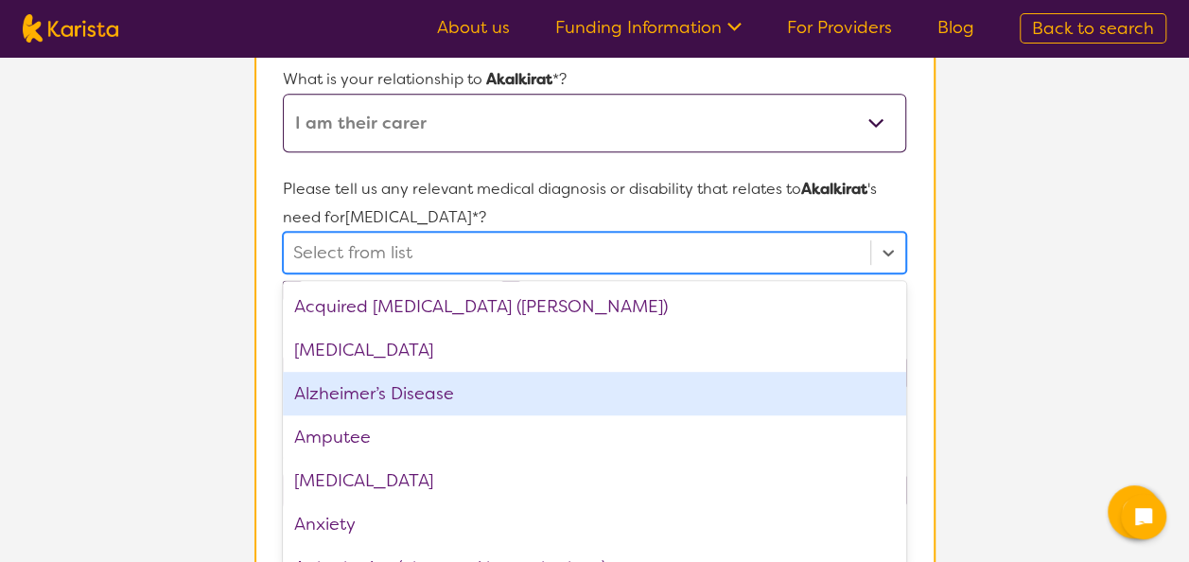
scroll to position [427, 0]
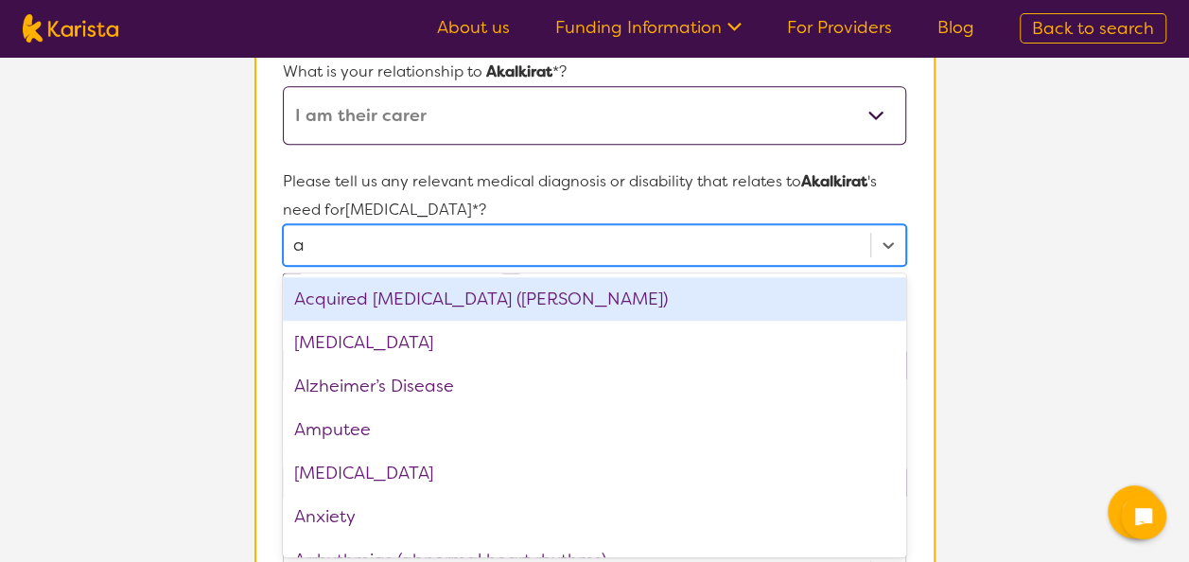
type input "au"
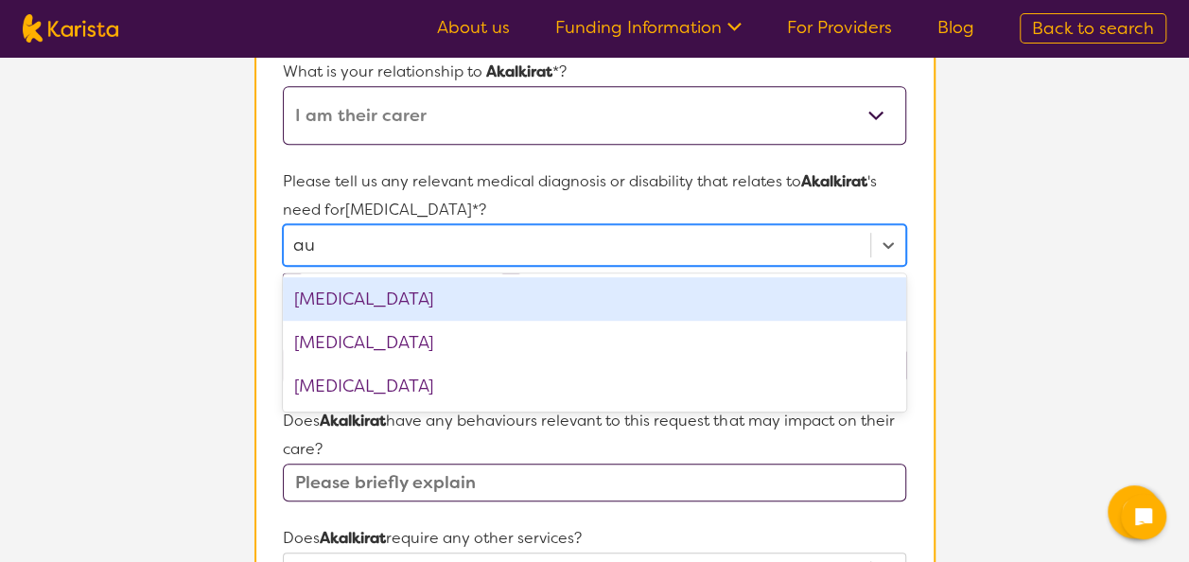
click at [410, 301] on div "[MEDICAL_DATA]" at bounding box center [594, 299] width 622 height 44
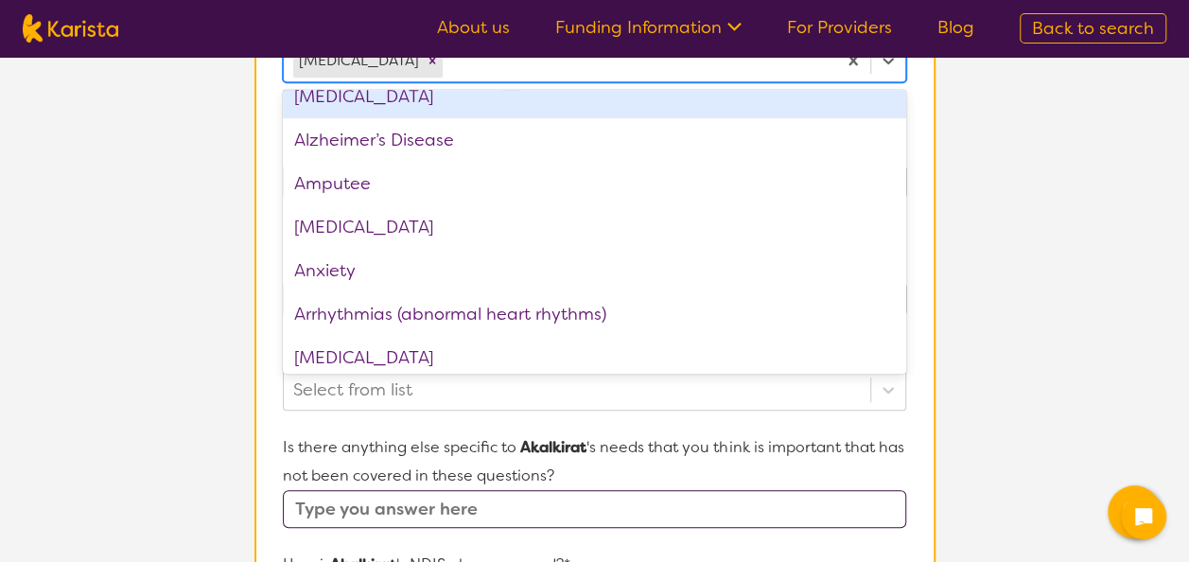
scroll to position [617, 0]
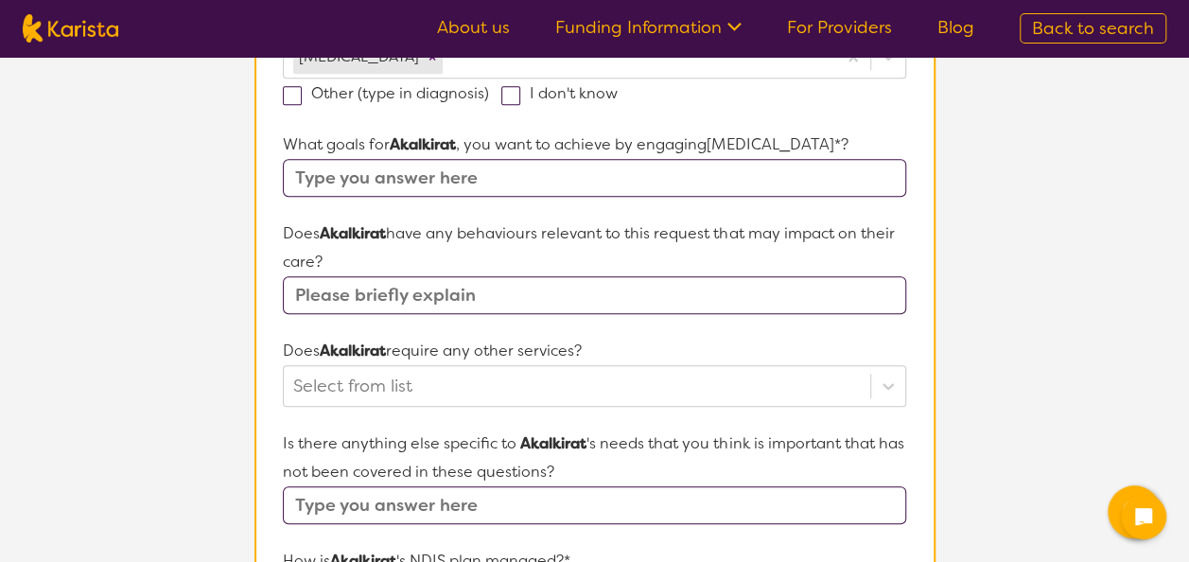
click at [814, 452] on p "Is there anything else specific to Akalkirat 's needs that you think is importa…" at bounding box center [594, 457] width 622 height 57
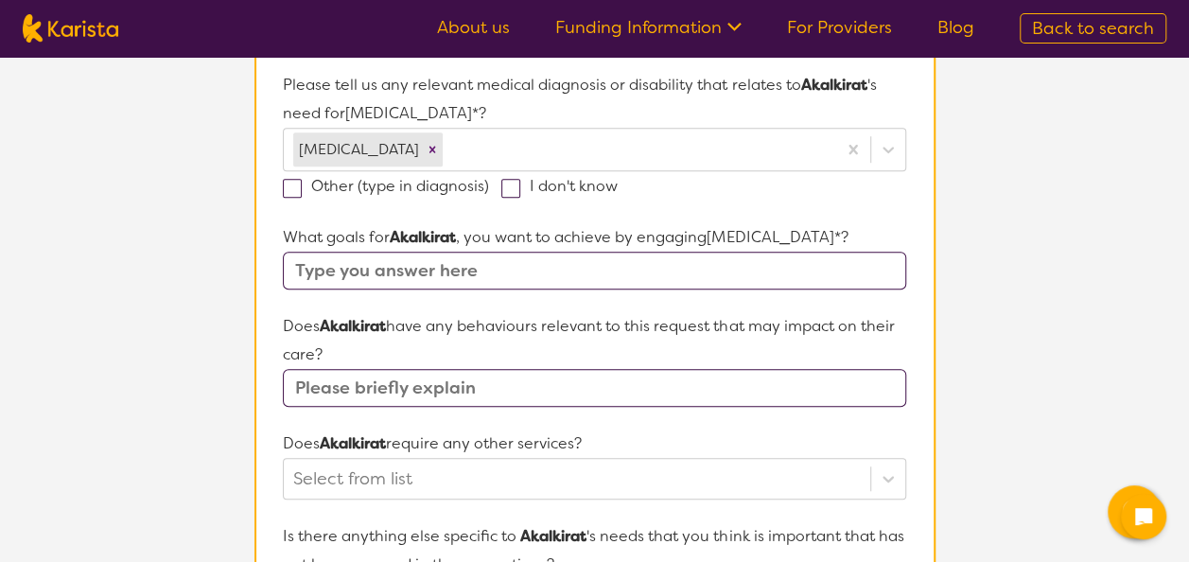
scroll to position [522, 0]
click at [431, 268] on input "text" at bounding box center [594, 272] width 622 height 38
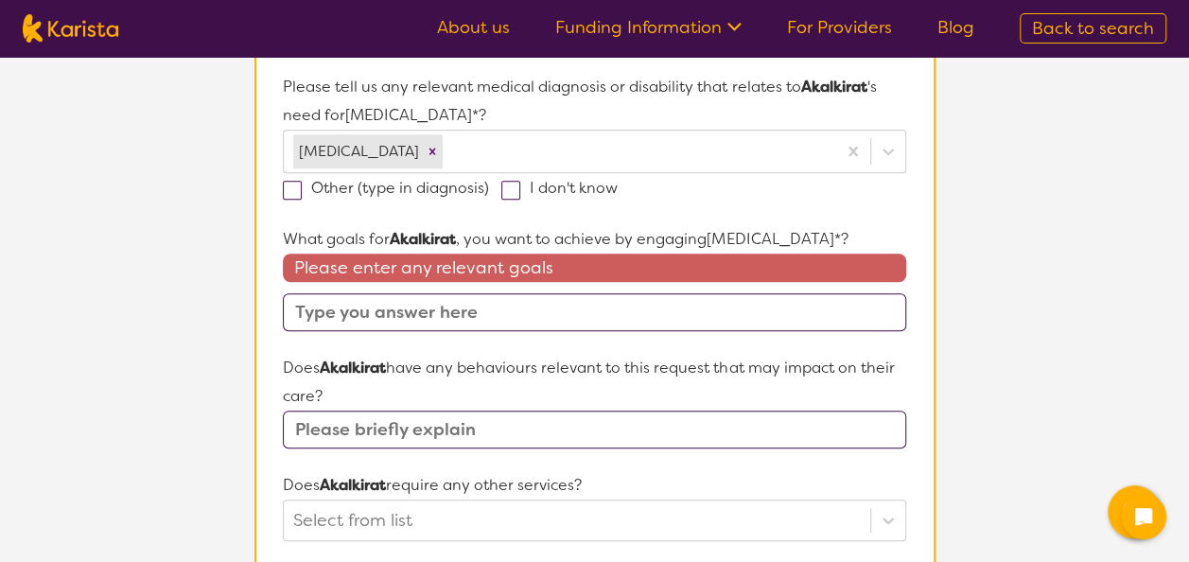
paste input "- Improve speech clarity so unfamiliar listeners"
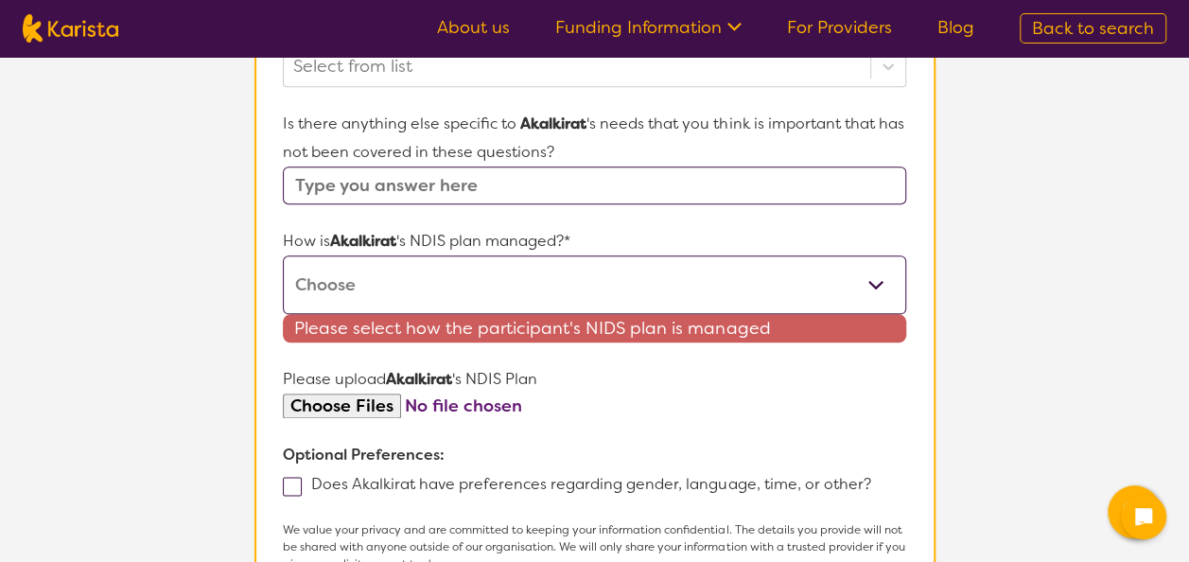
click at [367, 284] on select "Self-managed NDIS plan Managed by a registered plan management provider (not th…" at bounding box center [594, 284] width 622 height 59
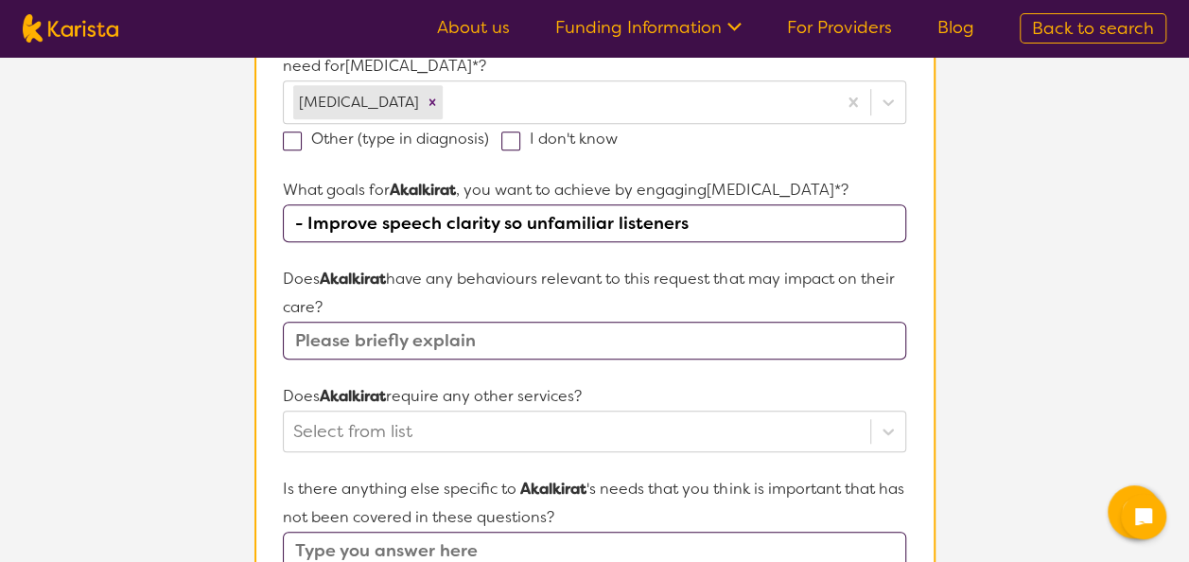
scroll to position [566, 0]
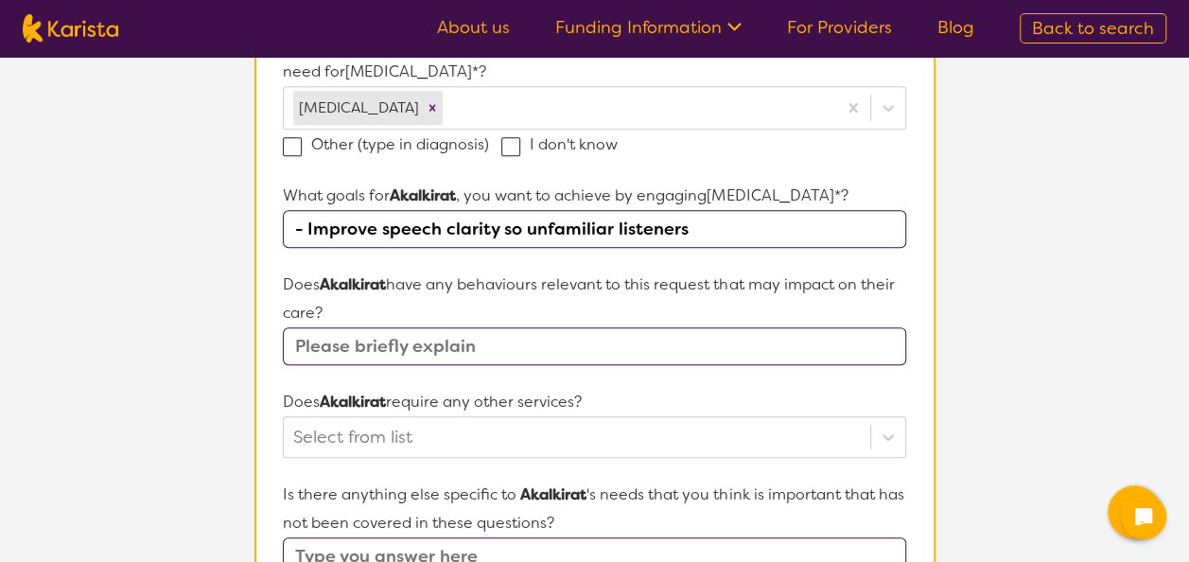
click at [693, 232] on input "- Improve speech clarity so unfamiliar listeners" at bounding box center [594, 229] width 622 height 38
type input "- Improve verbal communication skills"
click at [387, 337] on input "text" at bounding box center [594, 346] width 622 height 38
type input "no"
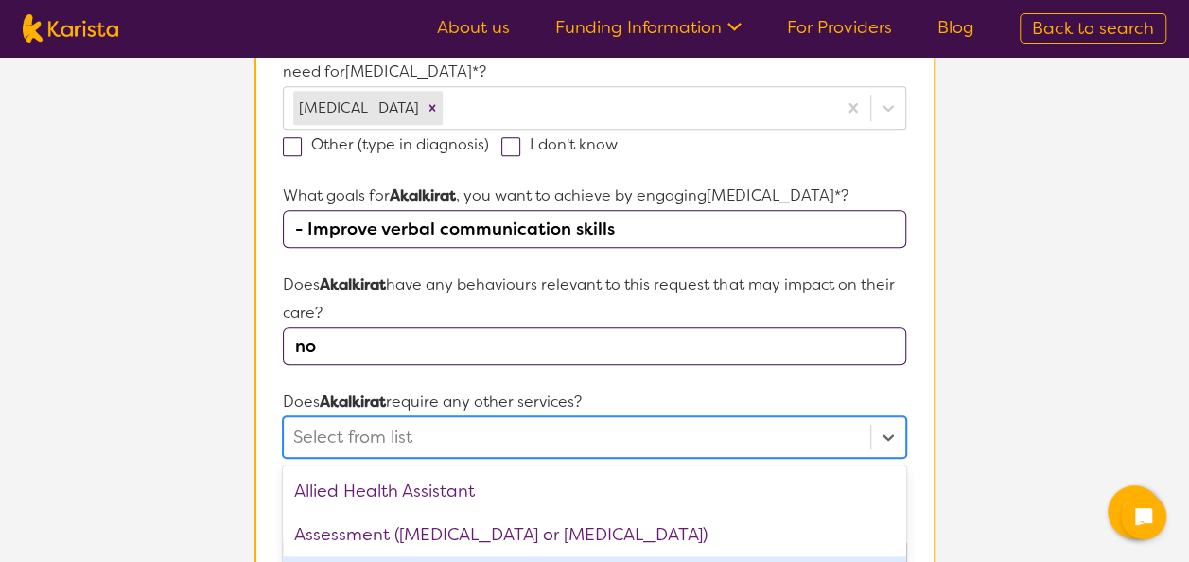
scroll to position [757, 0]
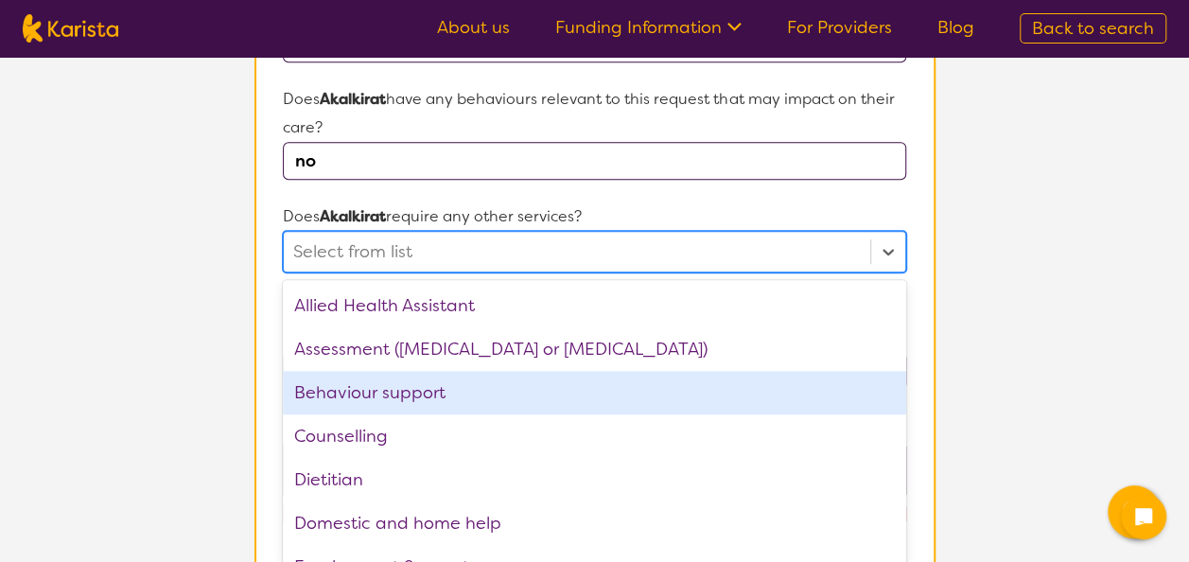
click at [557, 272] on div "option Behaviour support focused, 3 of 21. 21 results available. Use Up and Dow…" at bounding box center [594, 252] width 622 height 42
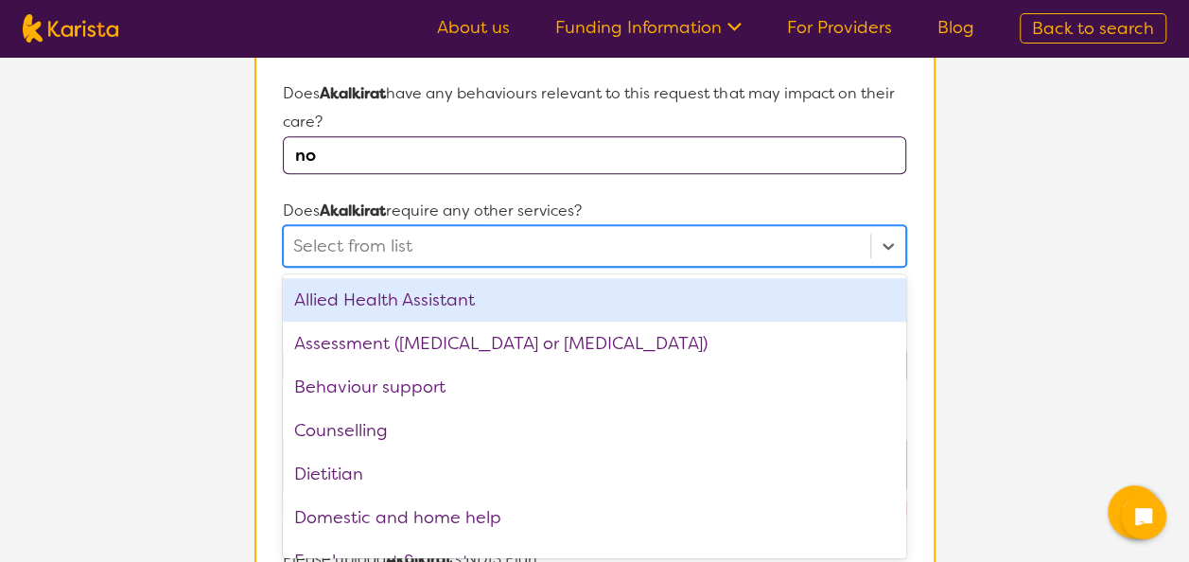
click at [468, 239] on div at bounding box center [576, 246] width 566 height 32
click at [887, 229] on div at bounding box center [888, 246] width 34 height 34
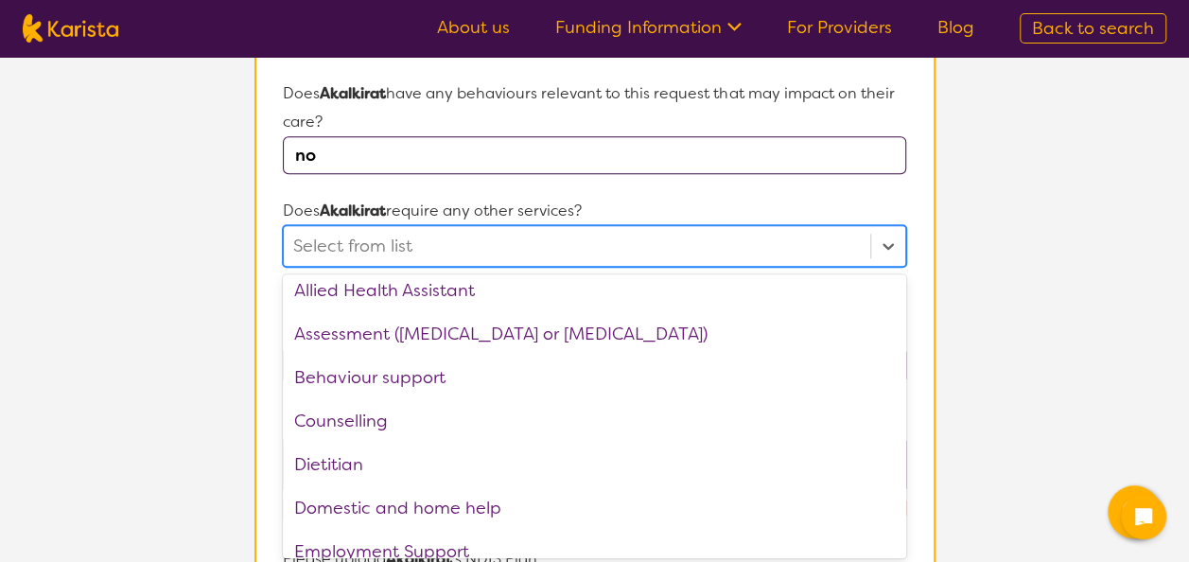
scroll to position [0, 0]
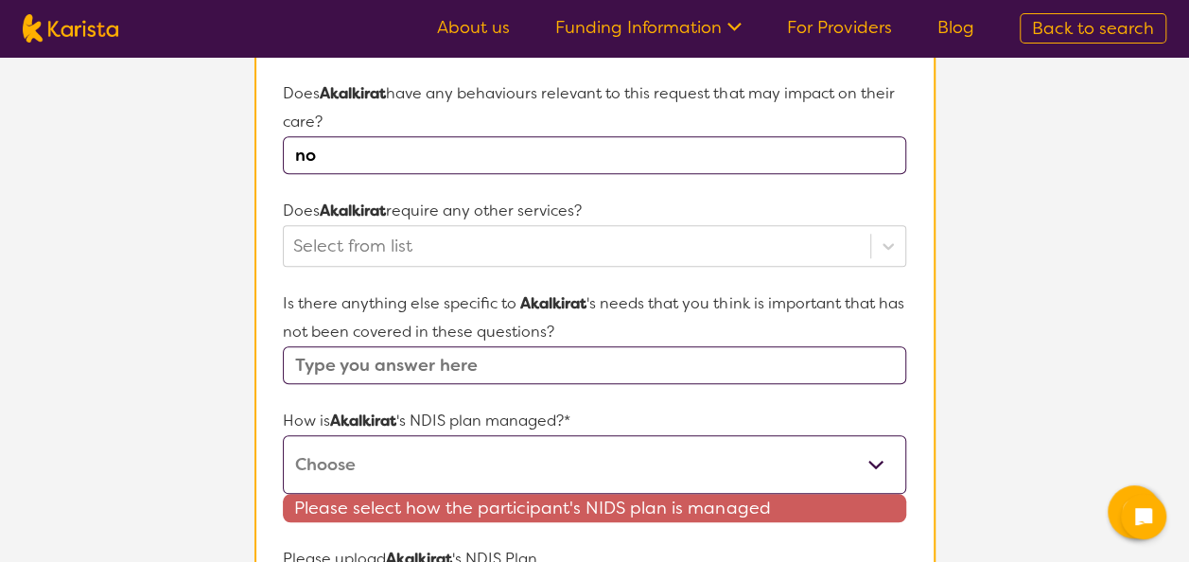
click at [108, 275] on section "L About You 2 Participant Details 3 Confirmation Participant Details & Service …" at bounding box center [594, 134] width 1189 height 1668
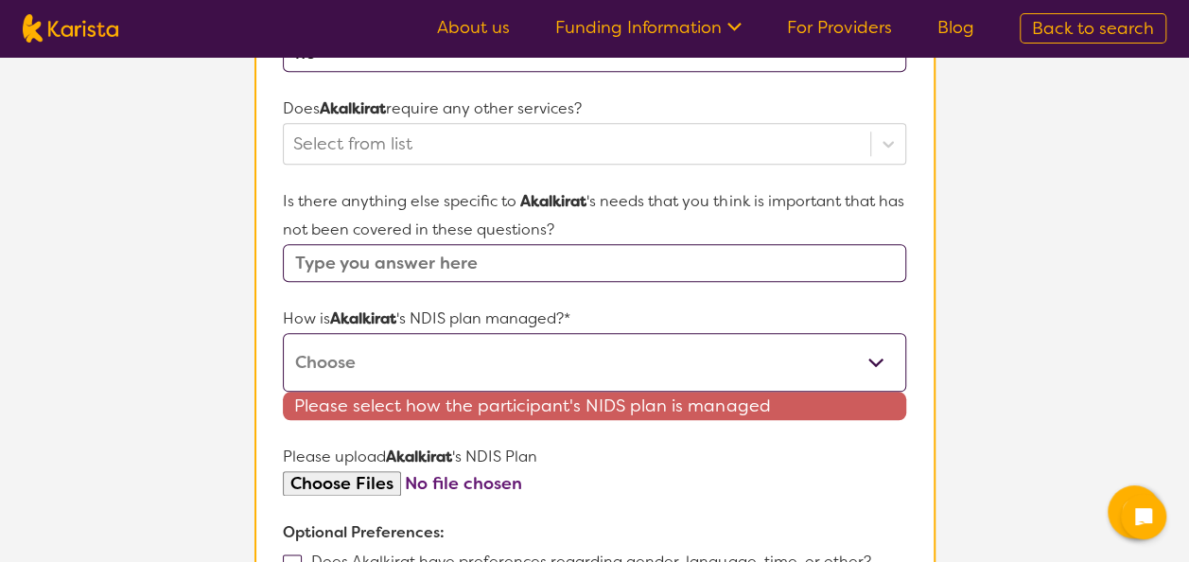
scroll to position [876, 0]
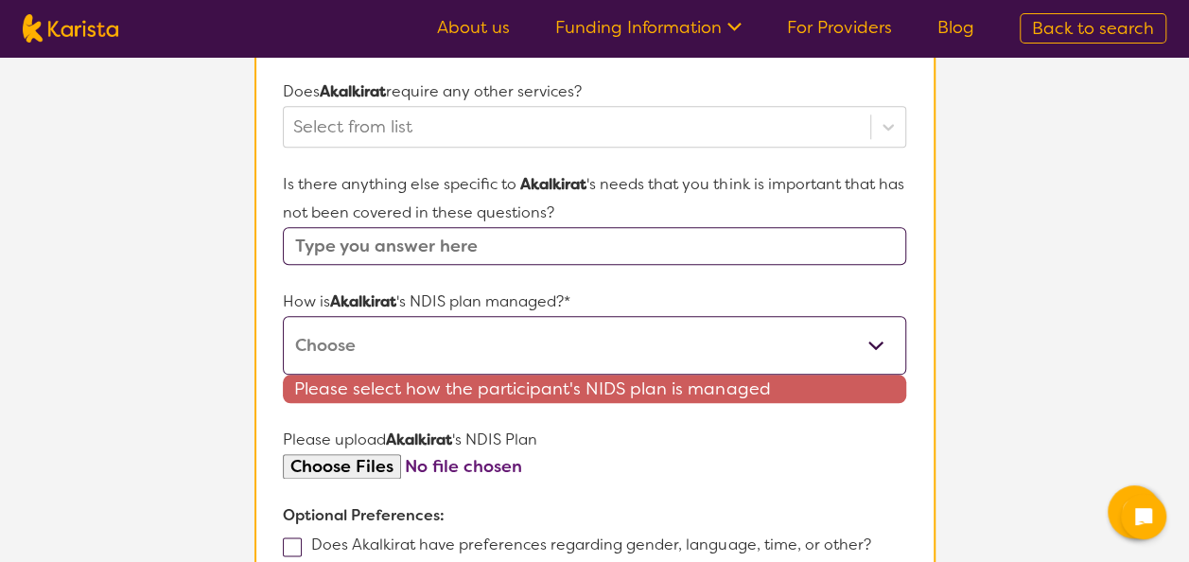
click at [831, 330] on select "Self-managed NDIS plan Managed by a registered plan management provider (not th…" at bounding box center [594, 345] width 622 height 59
select select "Plan Managed"
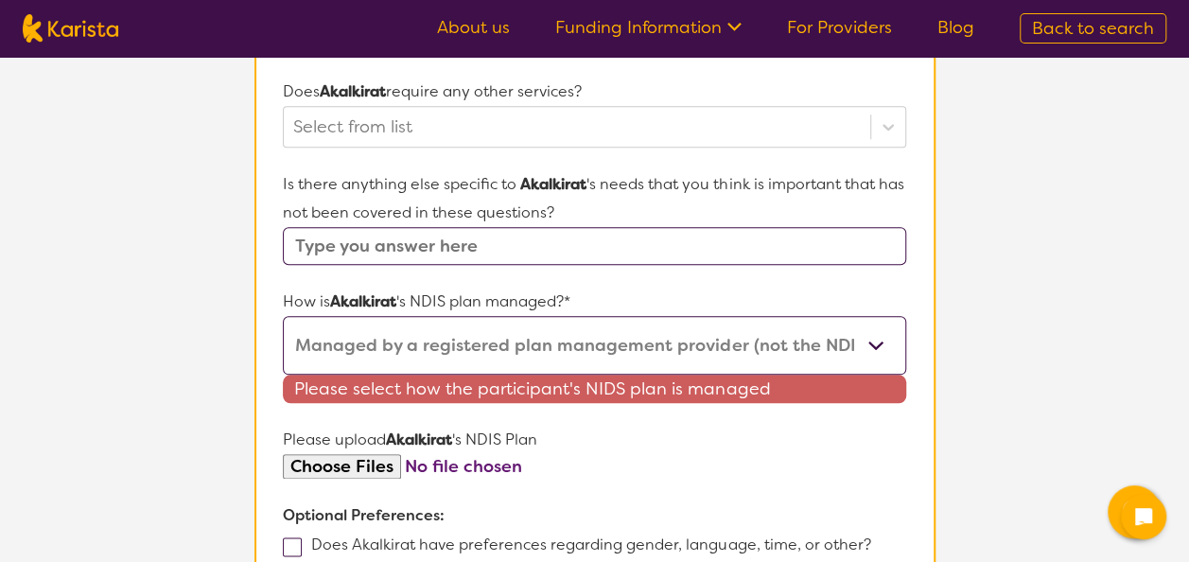
click at [283, 316] on select "Self-managed NDIS plan Managed by a registered plan management provider (not th…" at bounding box center [594, 345] width 622 height 59
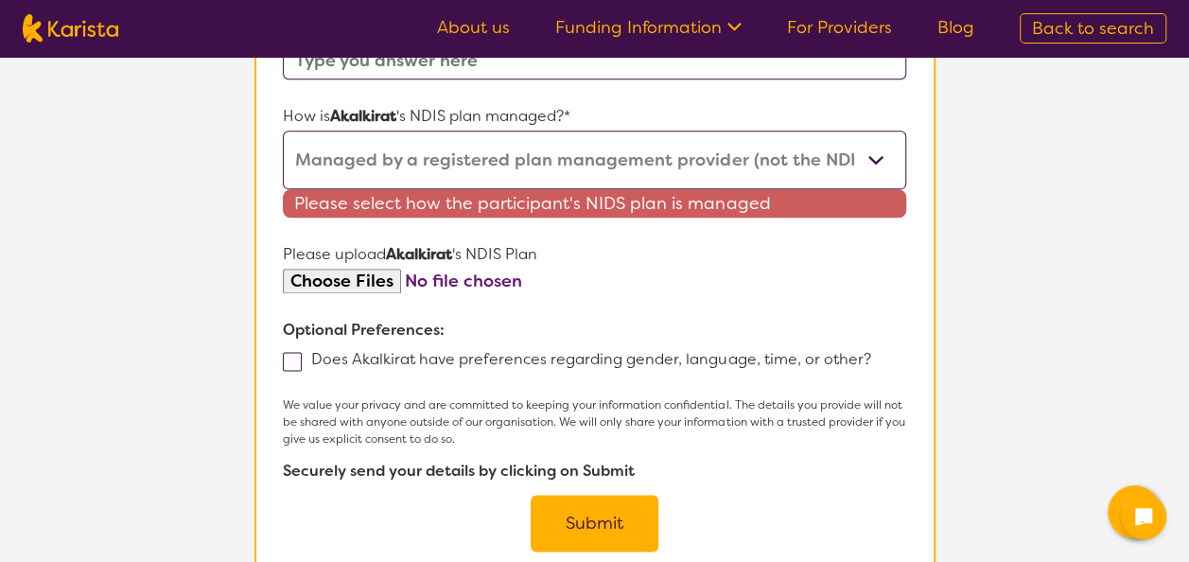
scroll to position [1063, 0]
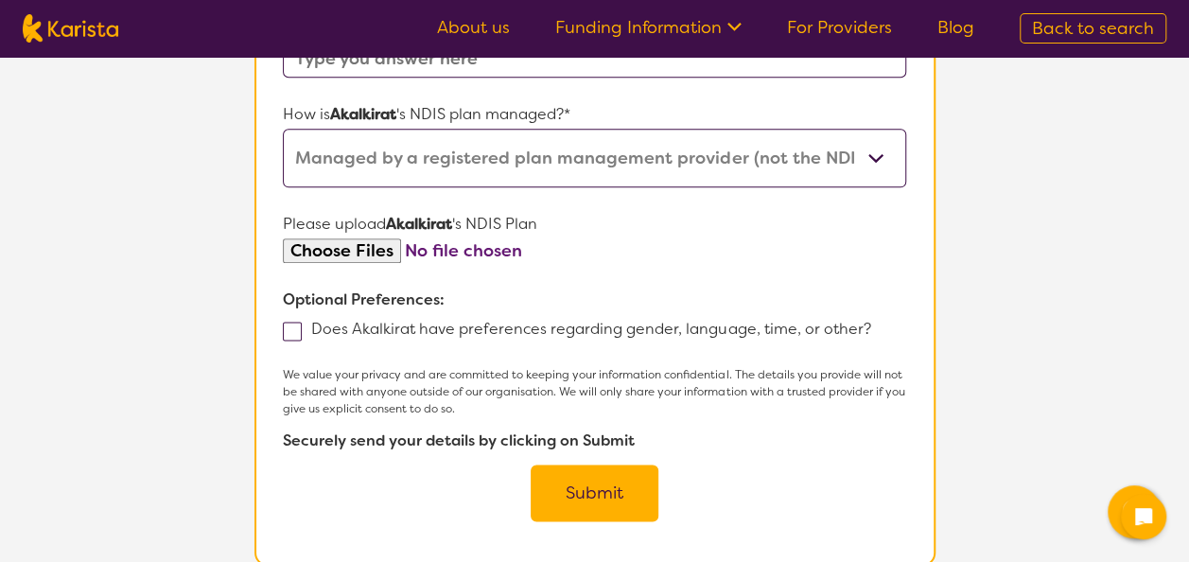
click at [287, 323] on span at bounding box center [292, 331] width 19 height 19
click at [870, 323] on input "Does Akalkirat have preferences regarding gender, language, time, or other?" at bounding box center [876, 328] width 12 height 12
checkbox input "true"
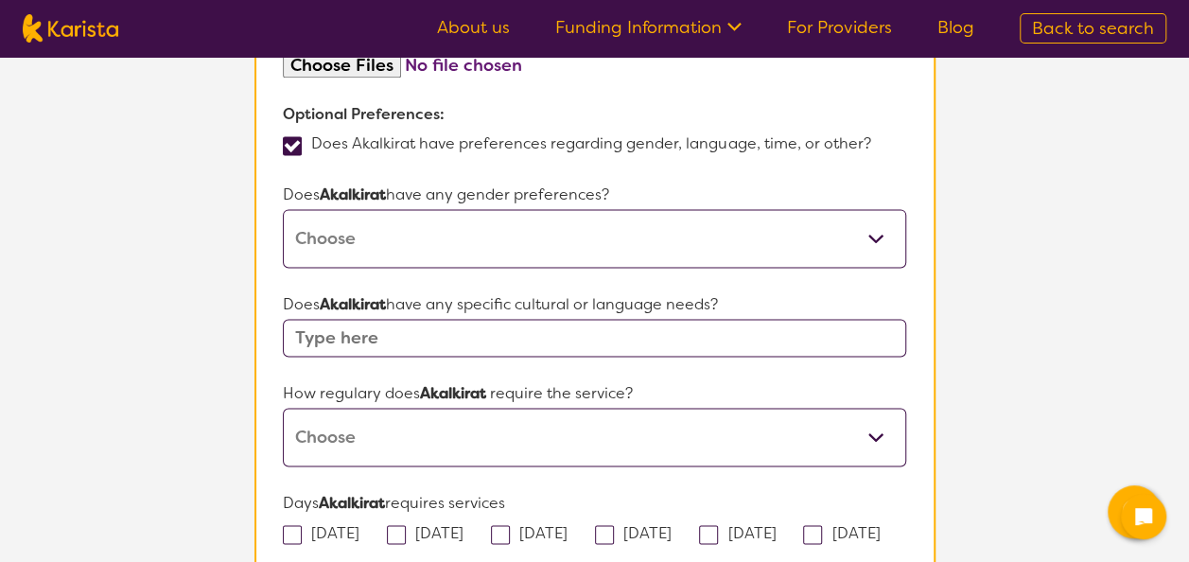
scroll to position [1254, 0]
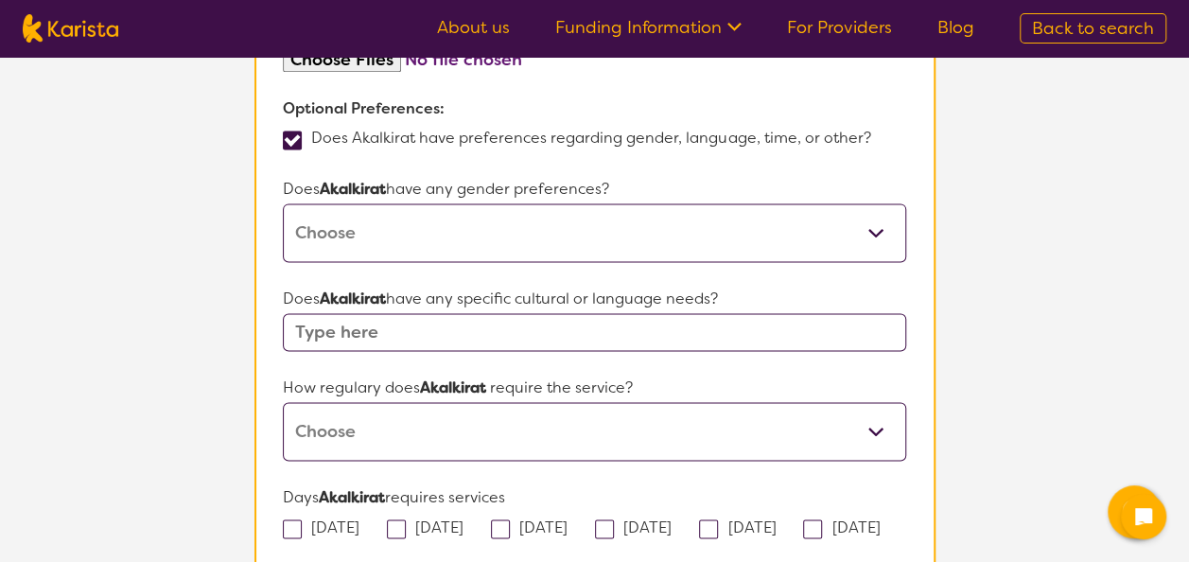
click at [435, 225] on select "[DEMOGRAPHIC_DATA] [DEMOGRAPHIC_DATA] Other No Preference" at bounding box center [594, 232] width 622 height 59
select select "[DEMOGRAPHIC_DATA]"
click at [283, 203] on select "[DEMOGRAPHIC_DATA] [DEMOGRAPHIC_DATA] Other No Preference" at bounding box center [594, 232] width 622 height 59
click at [424, 322] on input "text" at bounding box center [594, 332] width 622 height 38
type input "N/A"
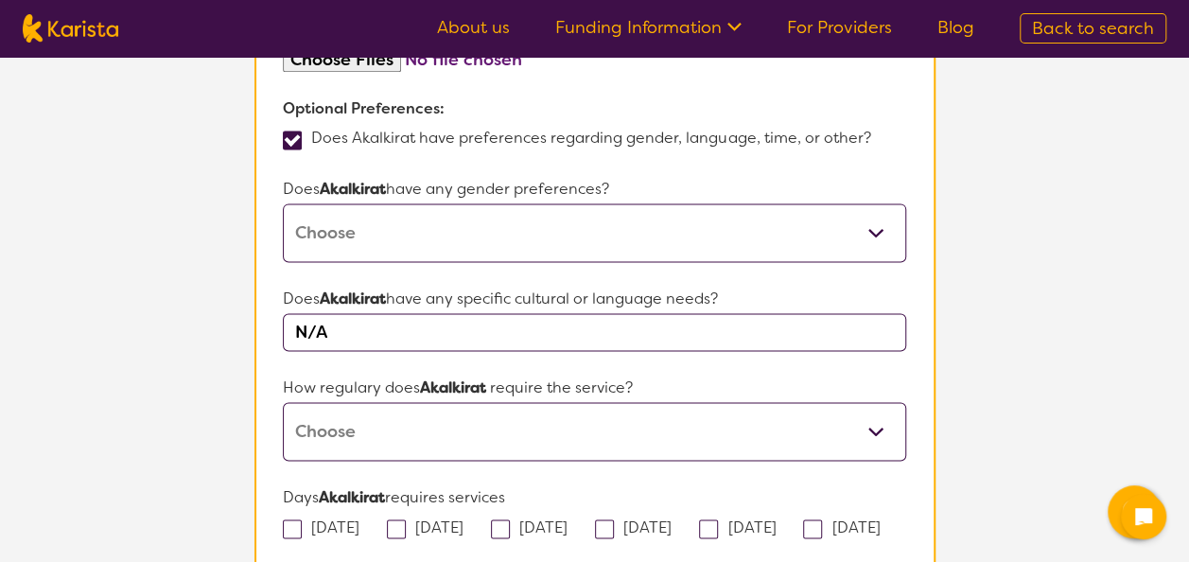
click at [547, 437] on select "Daily Twice a week Weekly Every fortnight Monthly Other" at bounding box center [594, 431] width 622 height 59
select select "Every fortnight"
click at [283, 402] on select "Daily Twice a week Weekly Every fortnight Monthly Other" at bounding box center [594, 431] width 622 height 59
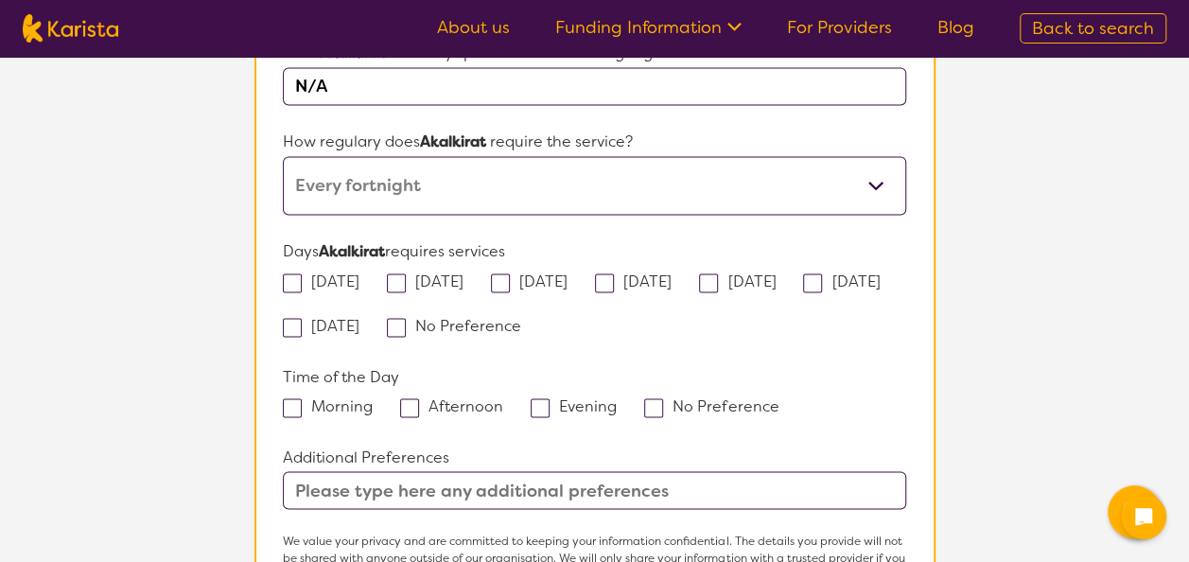
scroll to position [1502, 0]
click at [532, 401] on span at bounding box center [540, 405] width 19 height 19
click at [617, 401] on input "Evening" at bounding box center [623, 402] width 12 height 12
checkbox input "true"
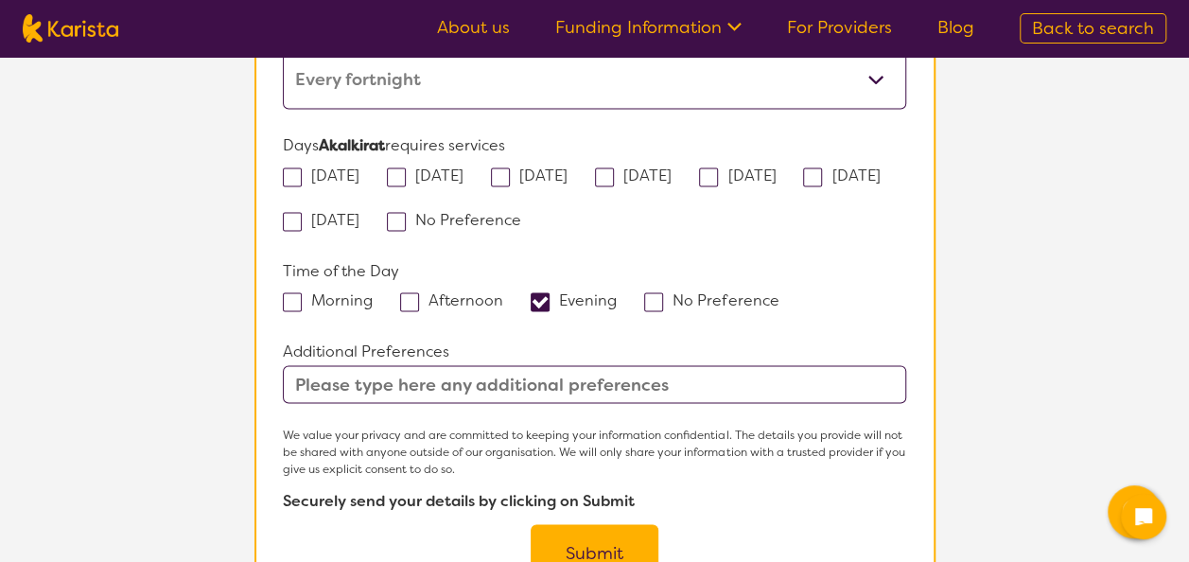
scroll to position [1628, 0]
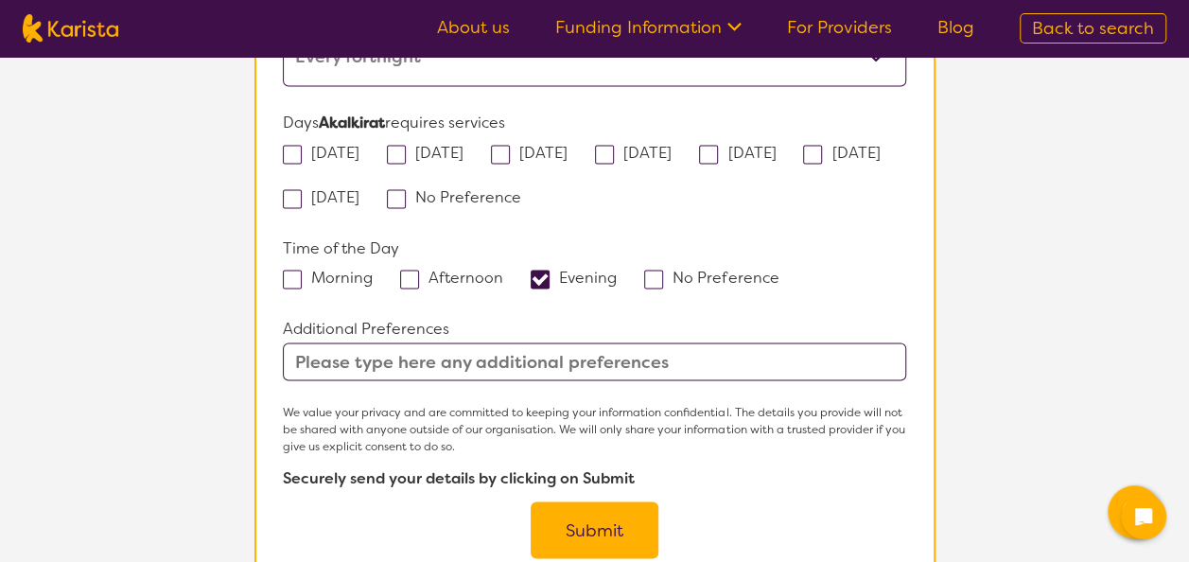
click at [433, 357] on input "text" at bounding box center [594, 361] width 622 height 38
type input "s"
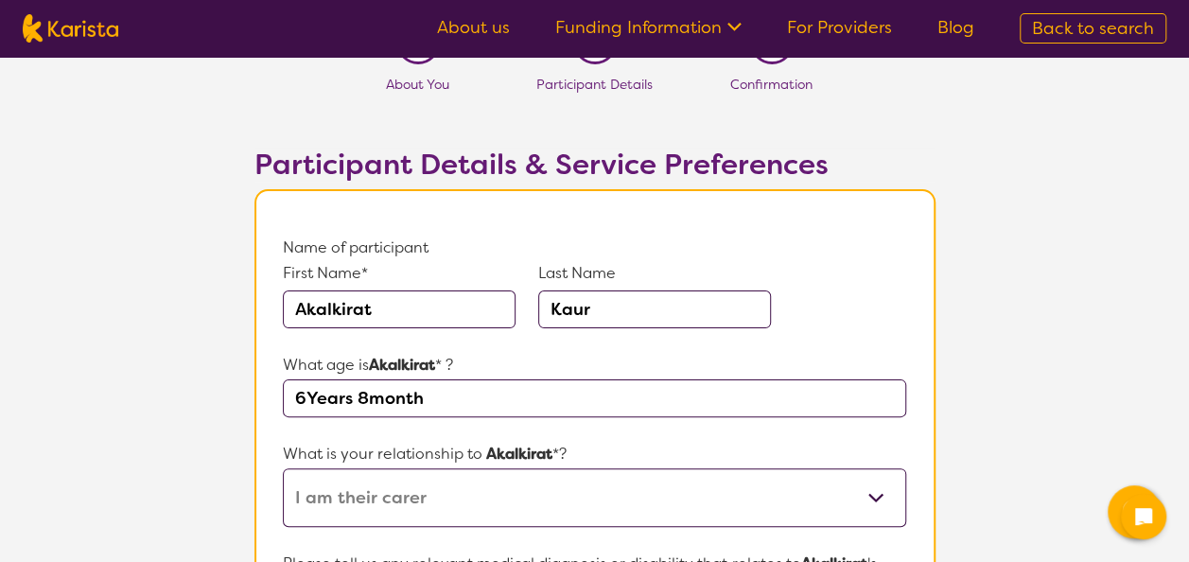
scroll to position [0, 0]
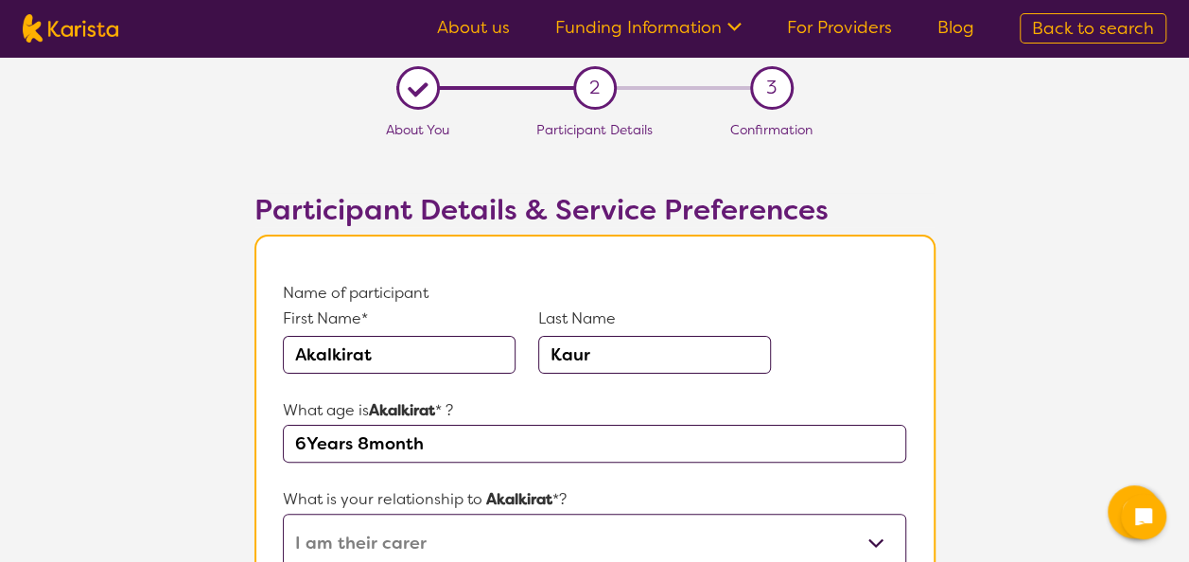
type input "Services Required at home after 4pm or in school before 3pm"
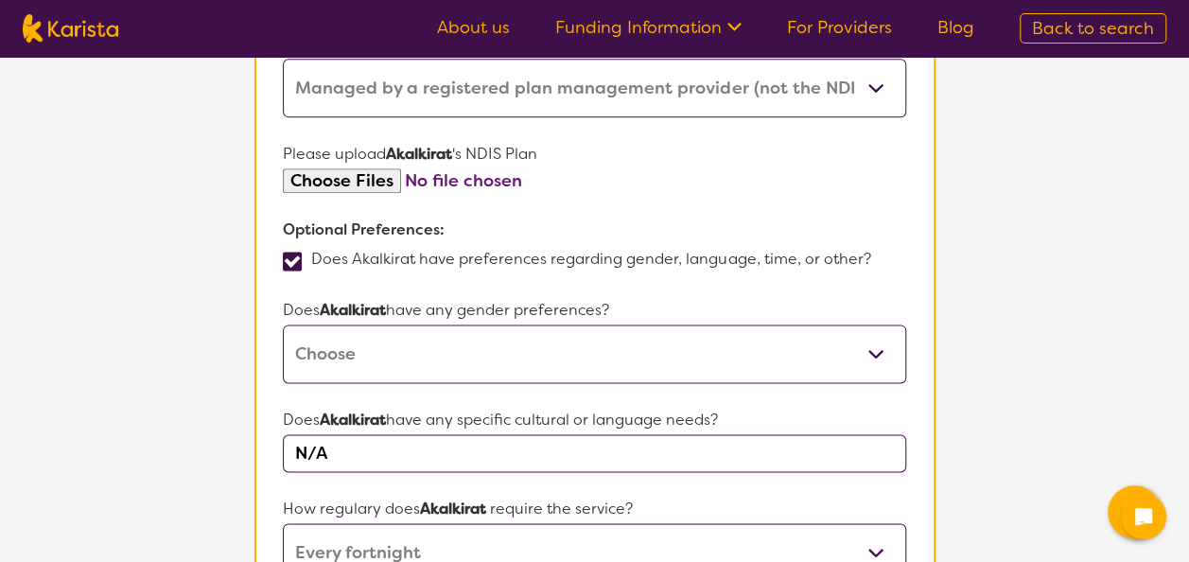
scroll to position [1134, 0]
click at [1044, 132] on section "L About You 2 Participant Details 3 Confirmation Participant Details & Service …" at bounding box center [594, 44] width 1189 height 2242
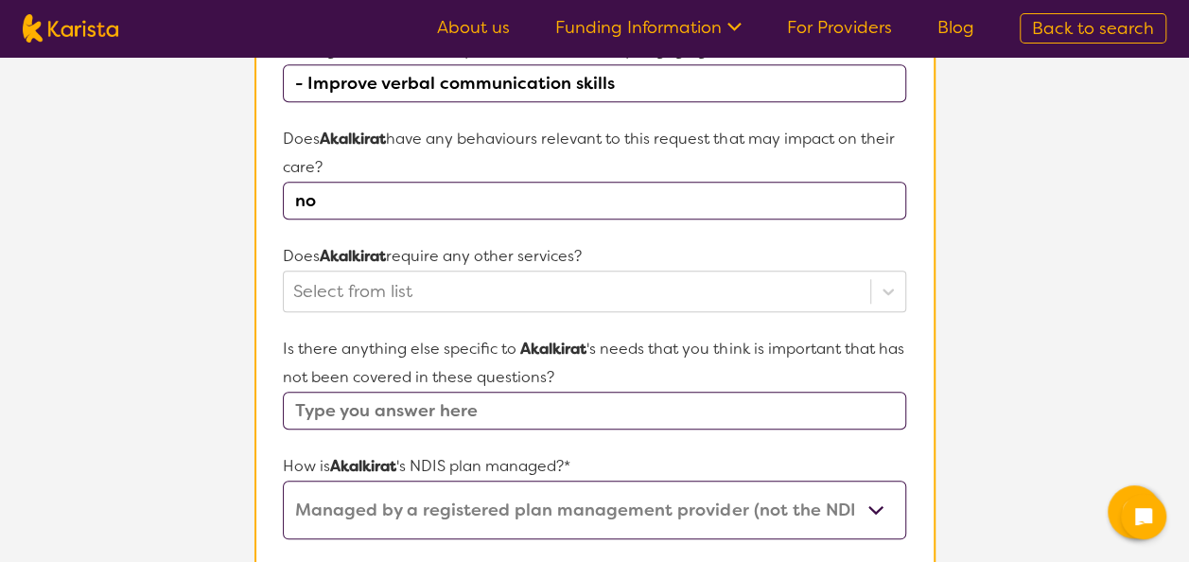
scroll to position [686, 0]
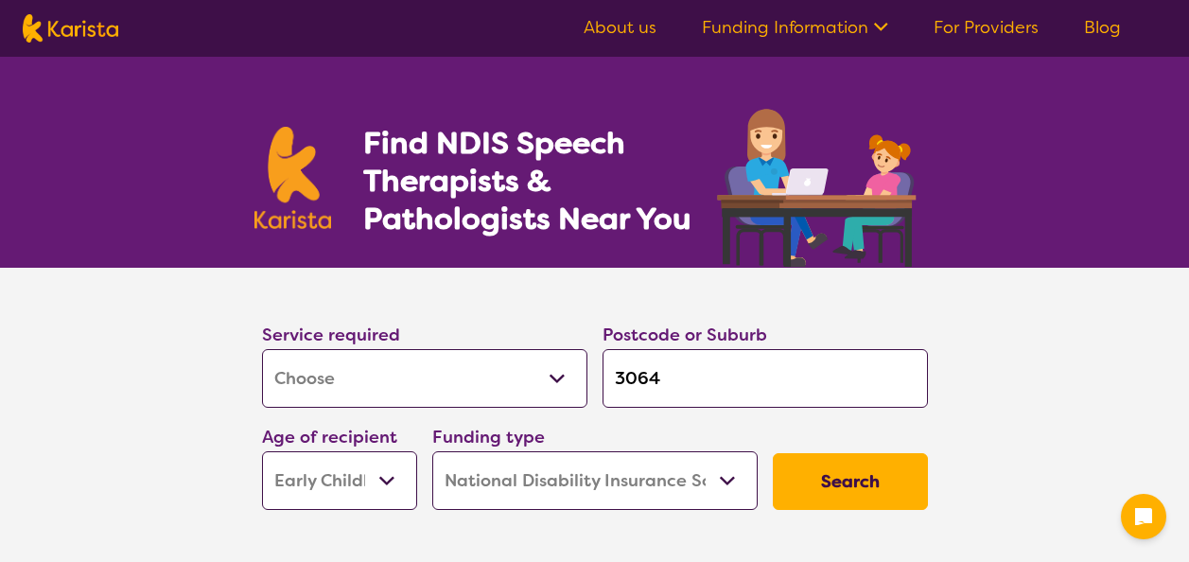
select select "[MEDICAL_DATA]"
select select "EC"
select select "NDIS"
select select "[MEDICAL_DATA]"
select select "EC"
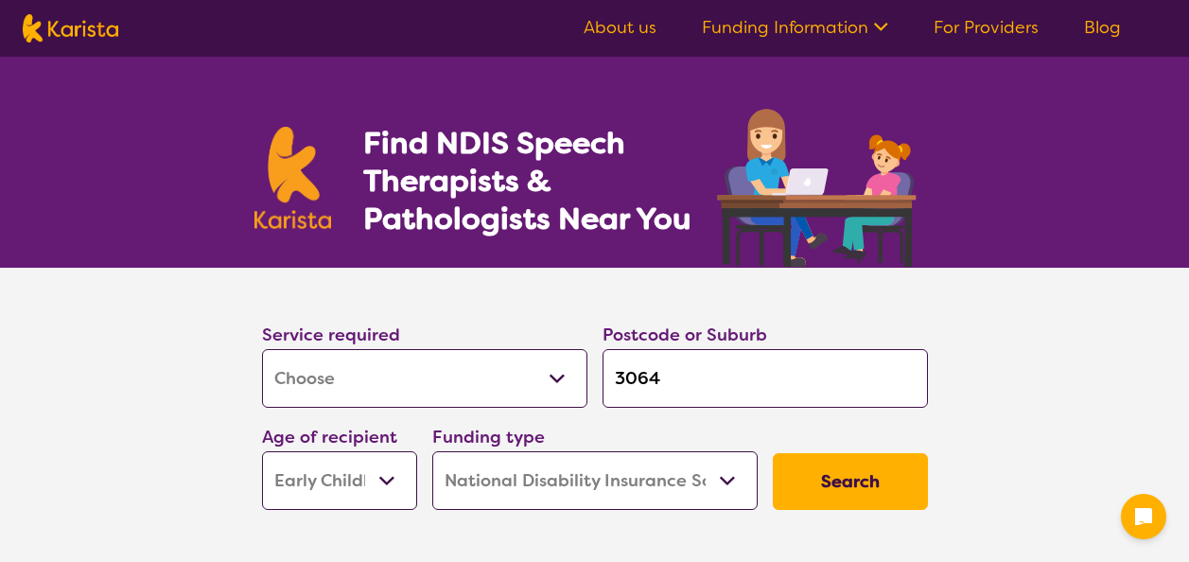
select select "NDIS"
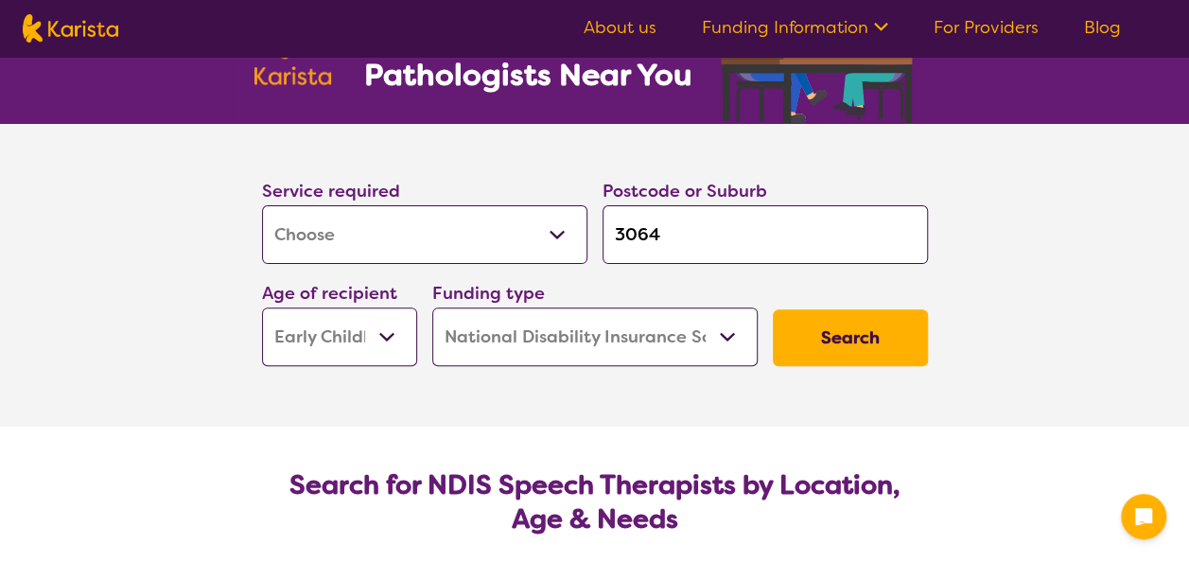
scroll to position [145, 0]
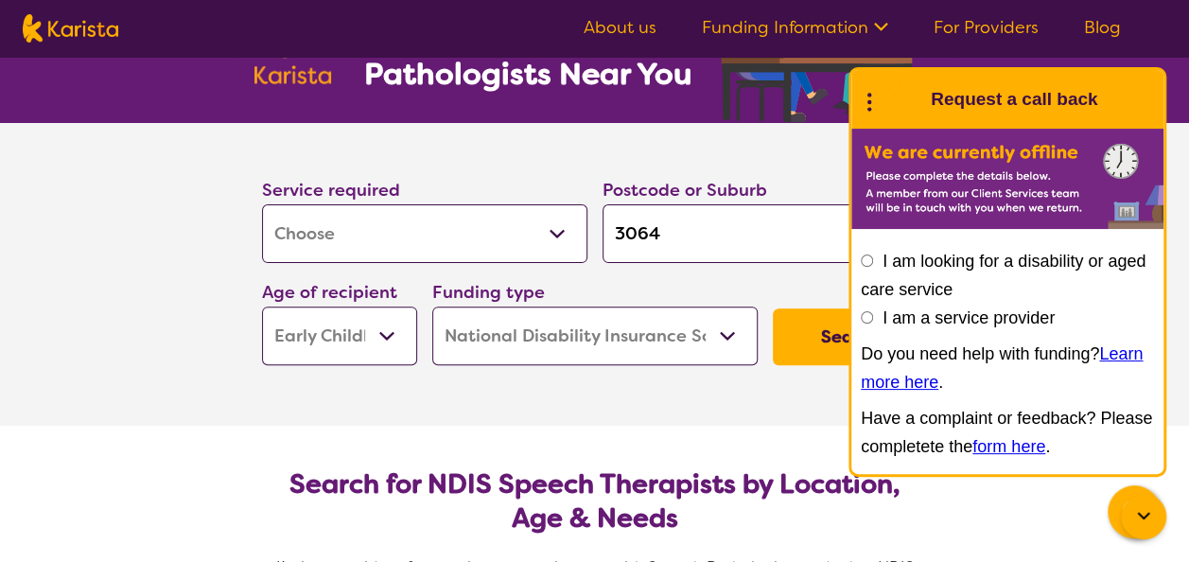
click at [823, 321] on button "Search" at bounding box center [850, 336] width 155 height 57
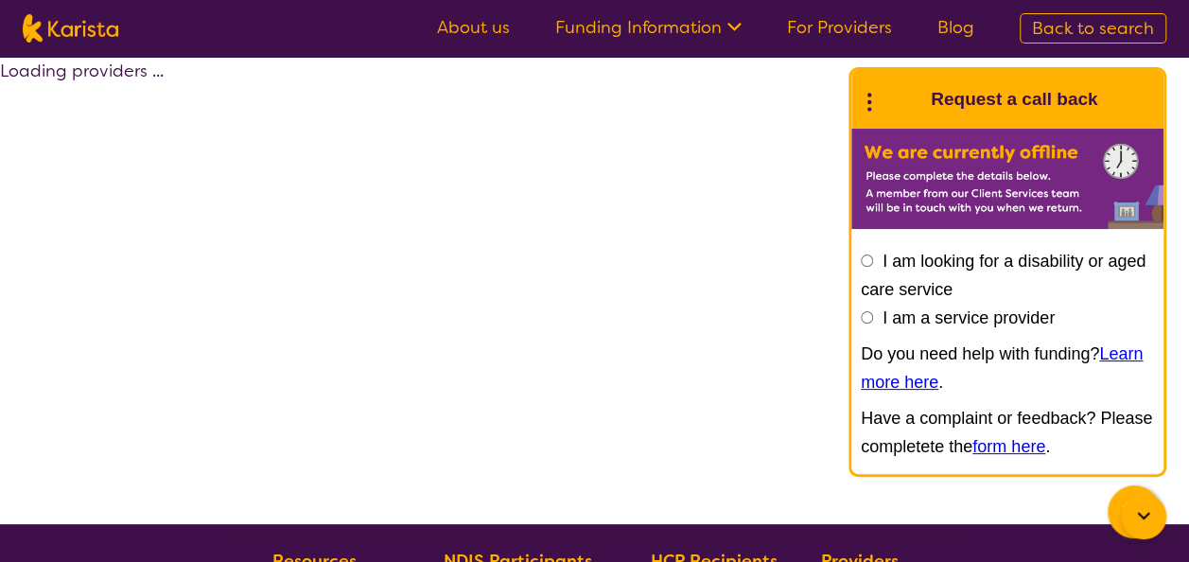
select select "by_score"
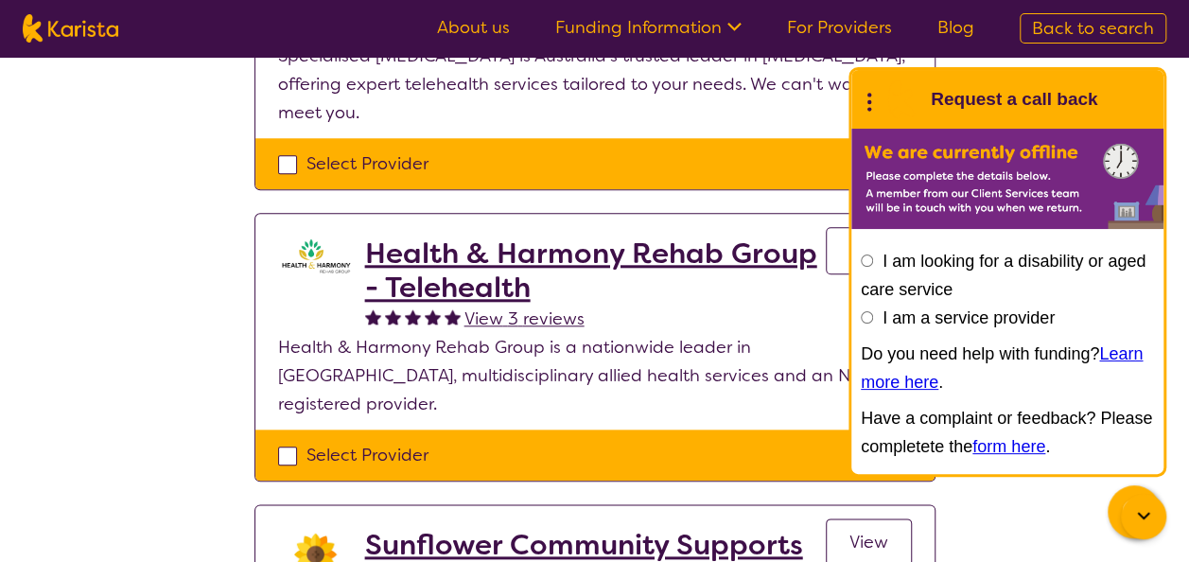
scroll to position [851, 0]
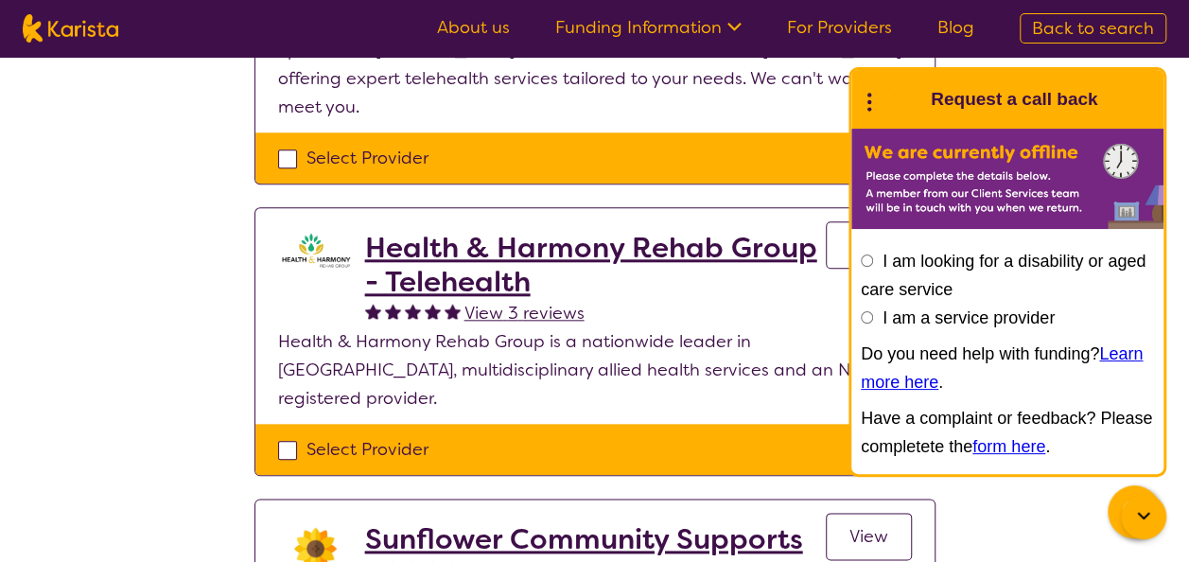
click at [530, 237] on h2 "Health & Harmony Rehab Group - Telehealth" at bounding box center [595, 265] width 461 height 68
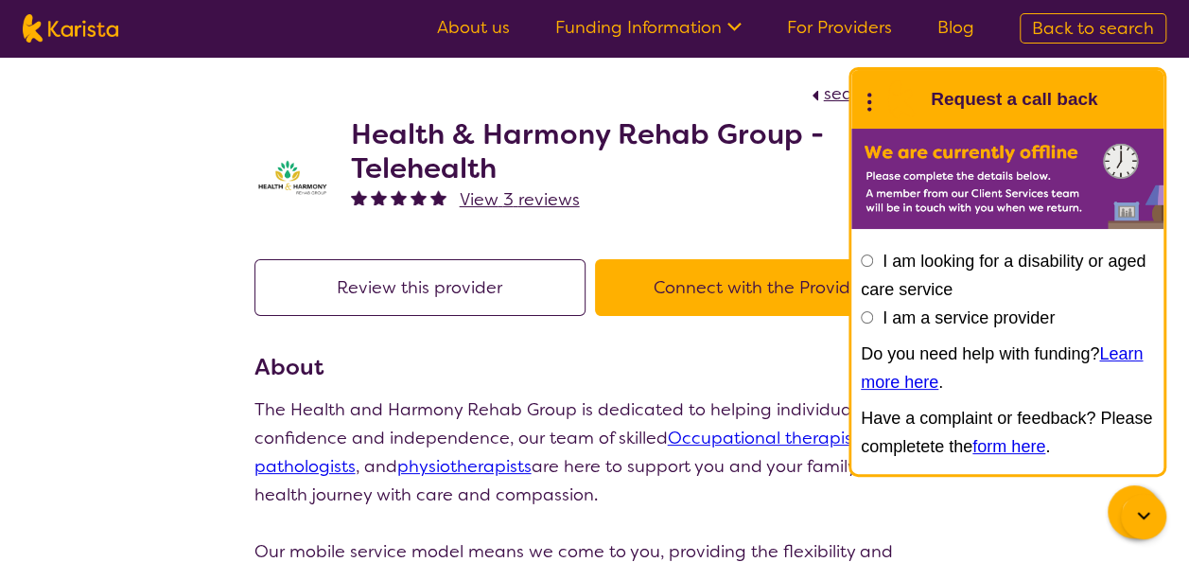
click at [1139, 512] on icon at bounding box center [1143, 516] width 23 height 23
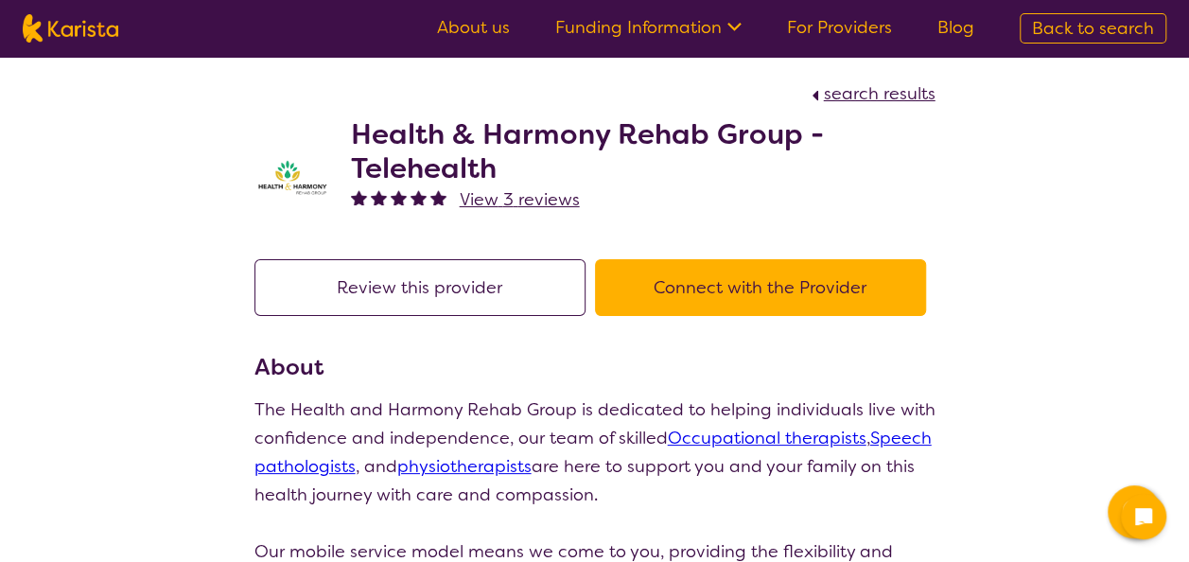
click at [718, 303] on button "Connect with the Provider" at bounding box center [760, 287] width 331 height 57
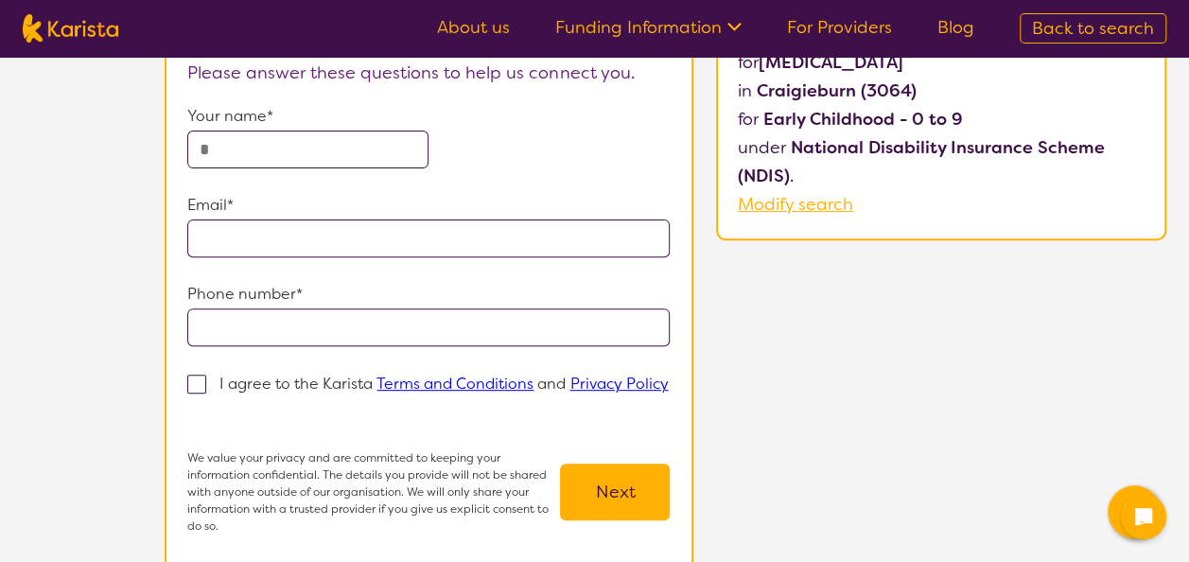
scroll to position [212, 0]
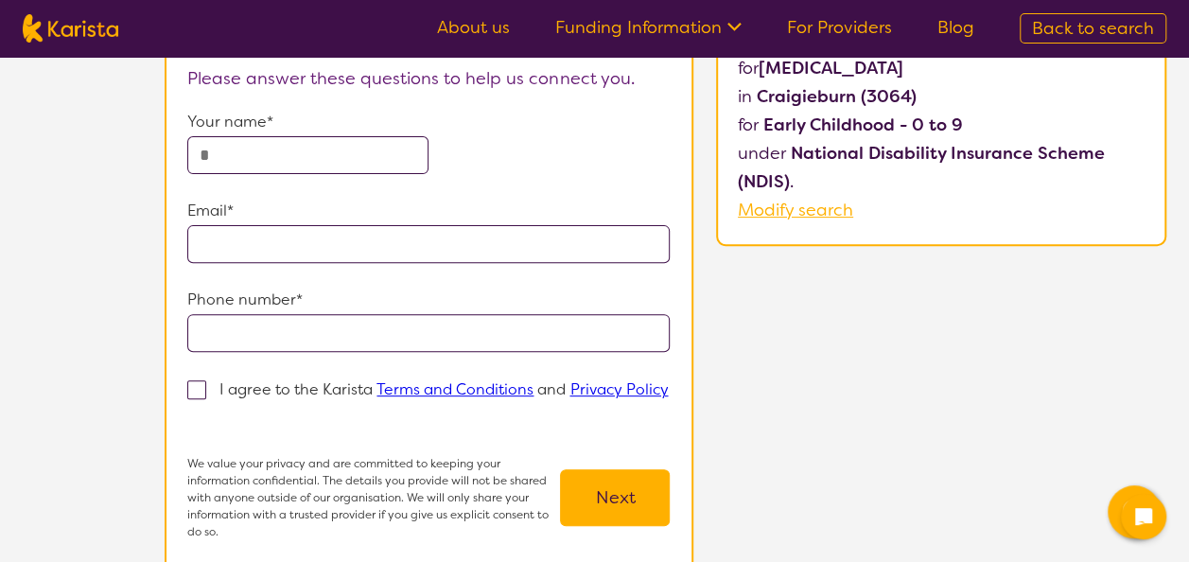
click at [454, 383] on link "Terms and Conditions" at bounding box center [454, 389] width 157 height 20
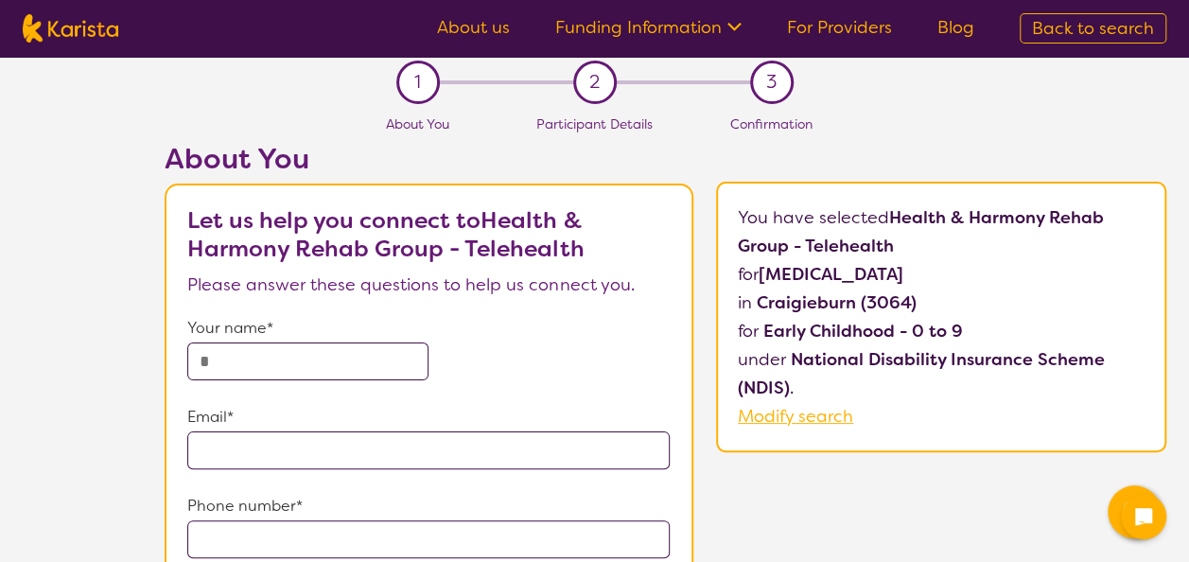
scroll to position [0, 0]
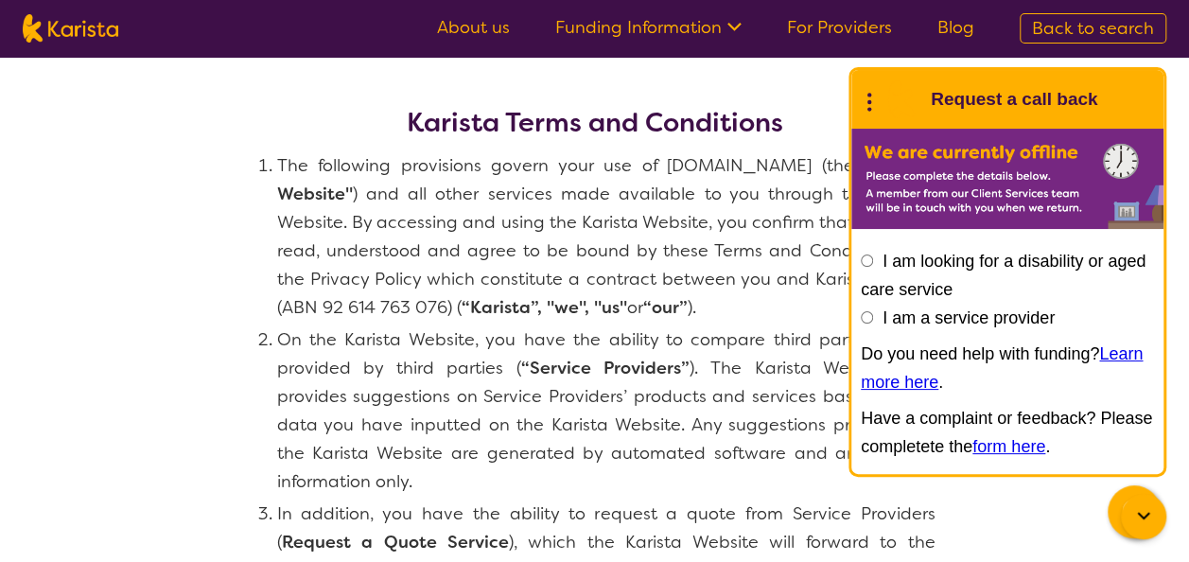
click at [1132, 511] on icon at bounding box center [1143, 516] width 23 height 23
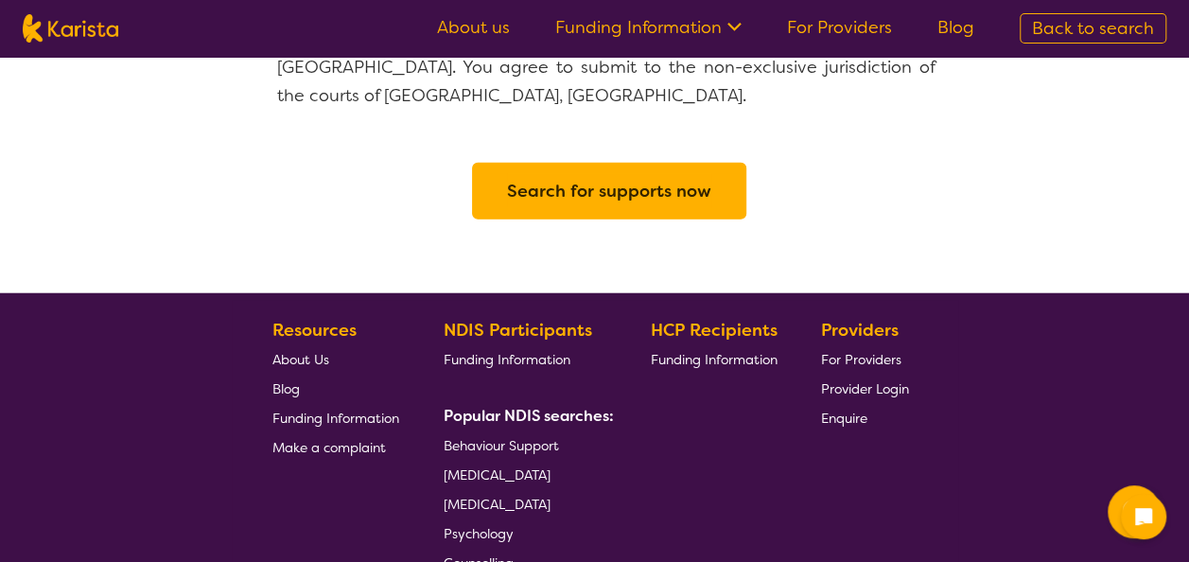
scroll to position [2277, 0]
